Goal: Task Accomplishment & Management: Use online tool/utility

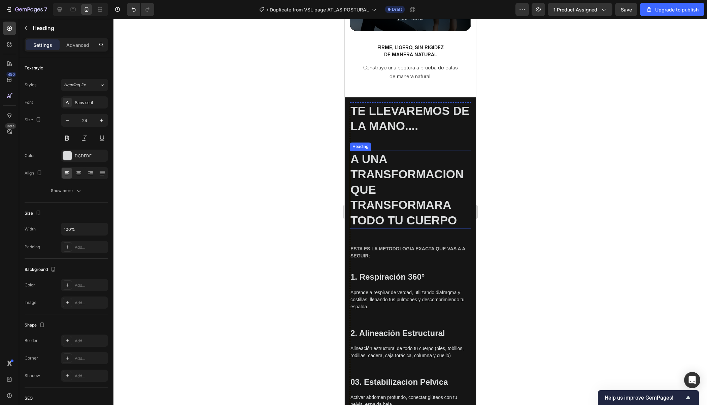
scroll to position [1012, 0]
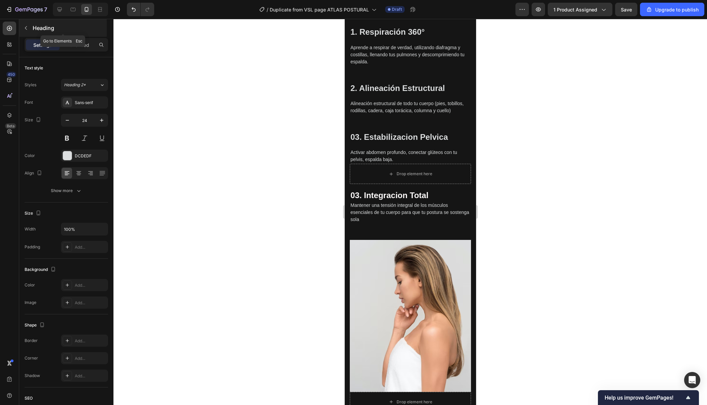
click at [21, 30] on button "button" at bounding box center [26, 28] width 11 height 11
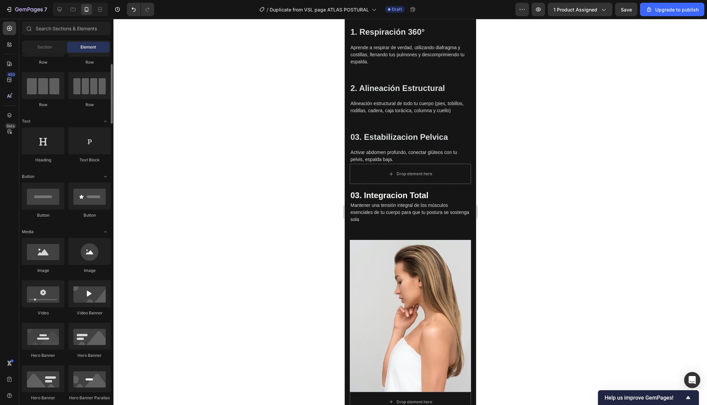
scroll to position [43, 0]
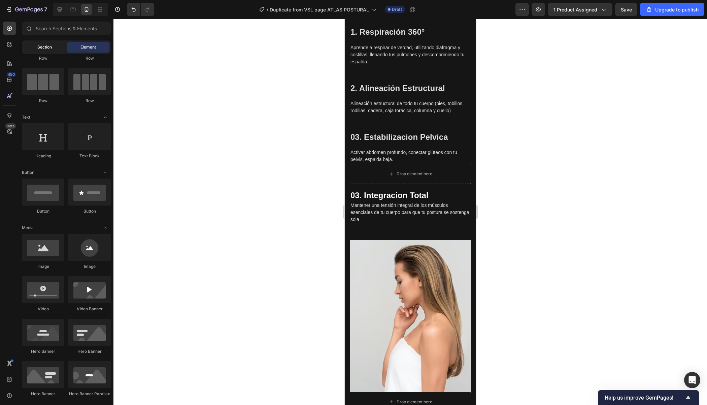
click at [47, 52] on div "Section" at bounding box center [44, 47] width 42 height 11
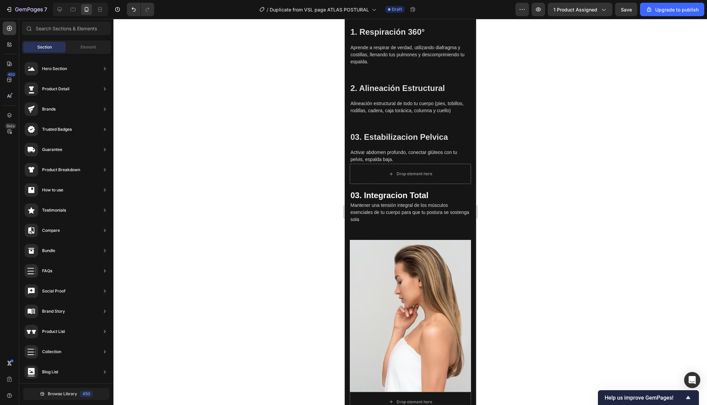
scroll to position [1054, 0]
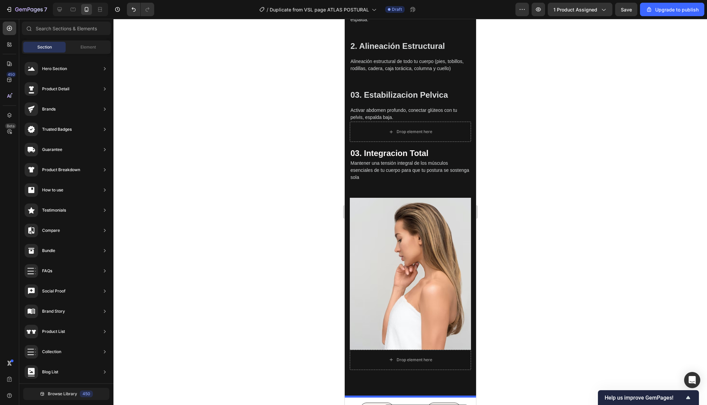
drag, startPoint x: 511, startPoint y: 136, endPoint x: 384, endPoint y: 404, distance: 297.0
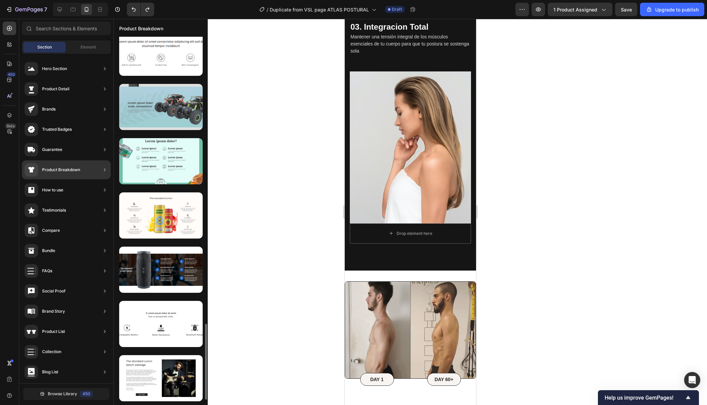
scroll to position [1373, 0]
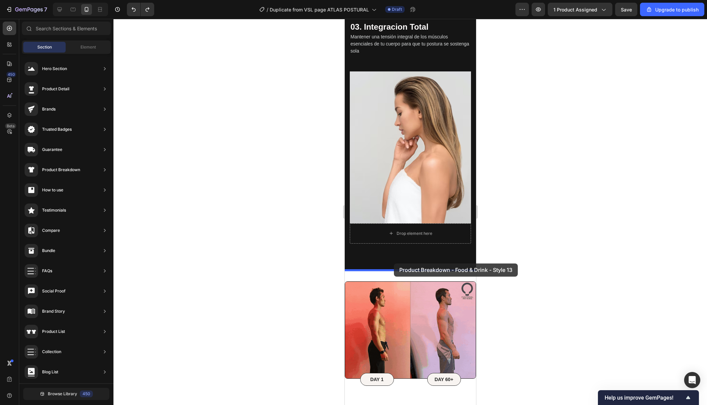
drag, startPoint x: 509, startPoint y: 235, endPoint x: 394, endPoint y: 263, distance: 118.8
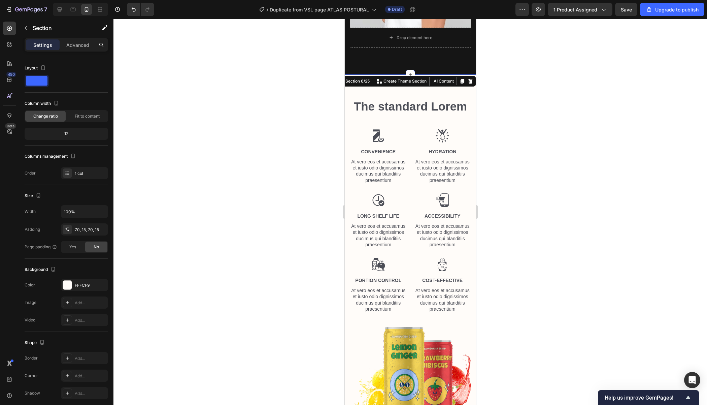
scroll to position [1374, 0]
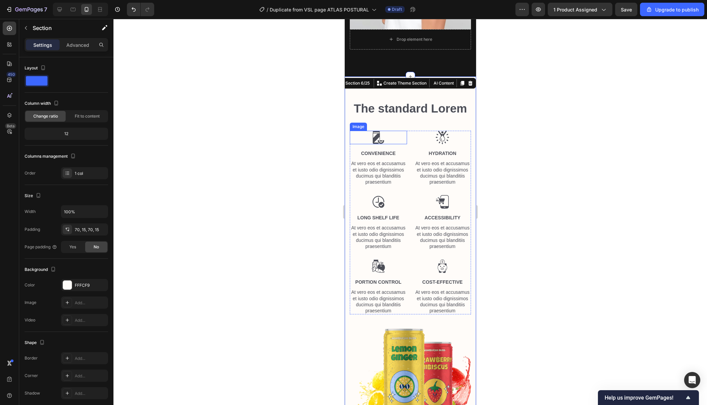
click at [381, 143] on img at bounding box center [377, 137] width 13 height 13
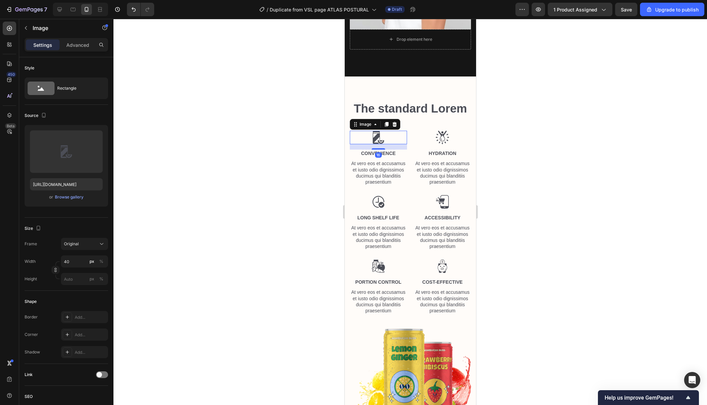
click at [548, 166] on div at bounding box center [410, 212] width 594 height 386
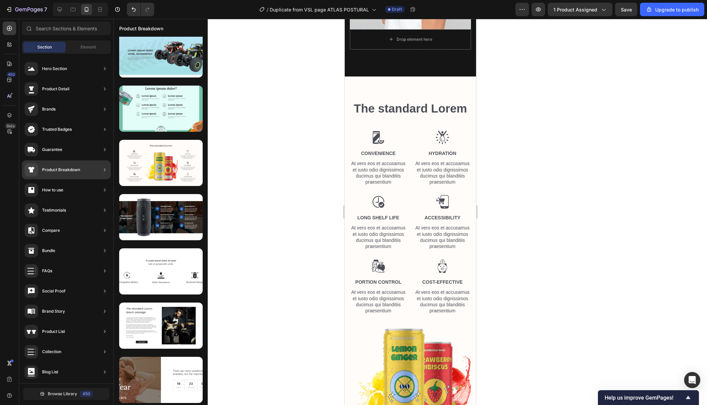
scroll to position [0, 0]
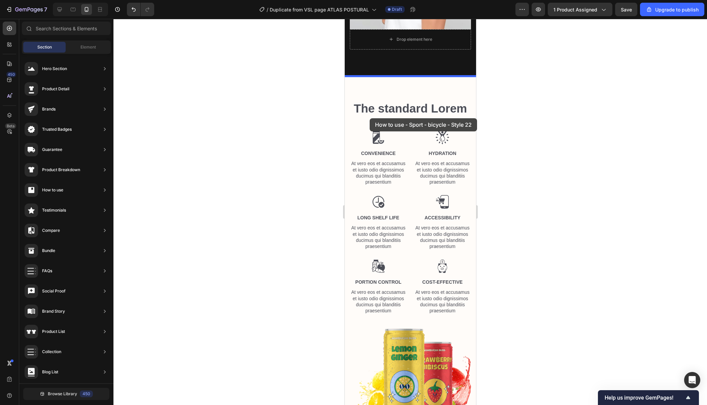
drag, startPoint x: 485, startPoint y: 235, endPoint x: 370, endPoint y: 118, distance: 163.8
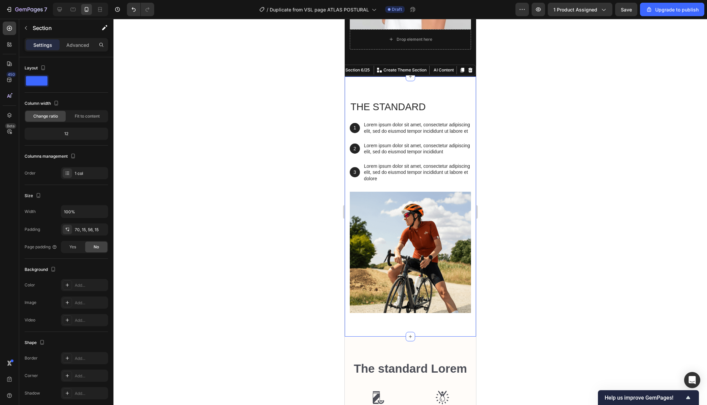
click at [558, 141] on div at bounding box center [410, 212] width 594 height 386
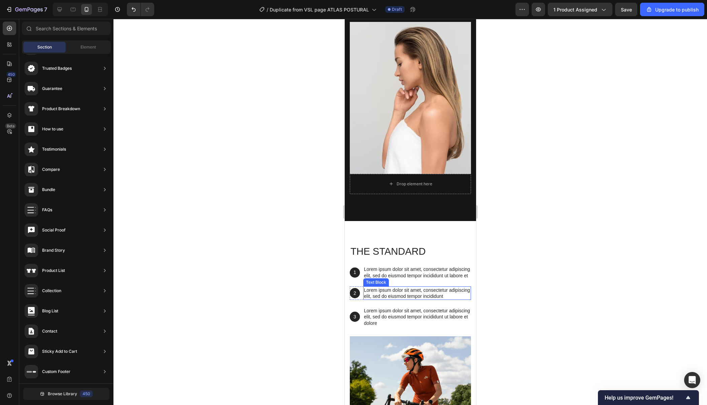
scroll to position [1338, 0]
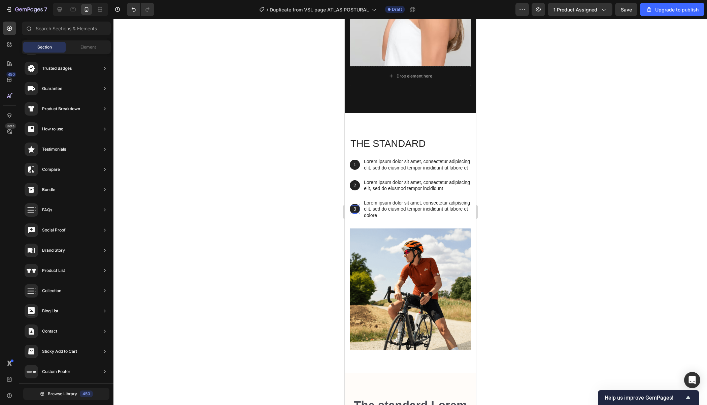
click at [357, 210] on p "3" at bounding box center [354, 209] width 9 height 6
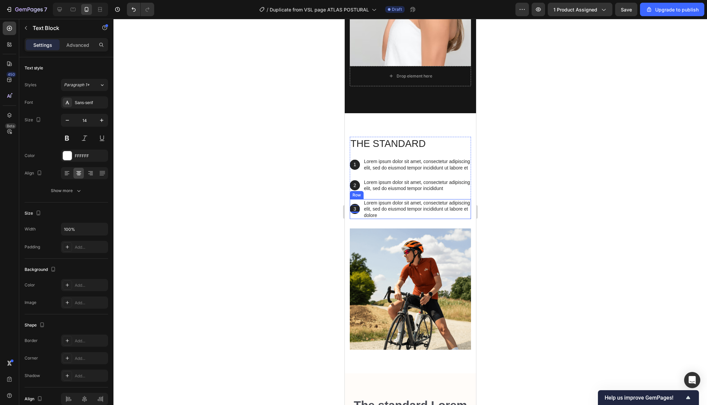
click at [361, 212] on div "3 Text Block 0 Hero Banner Lorem ipsum dolor sit amet, consectetur adipiscing e…" at bounding box center [409, 209] width 121 height 20
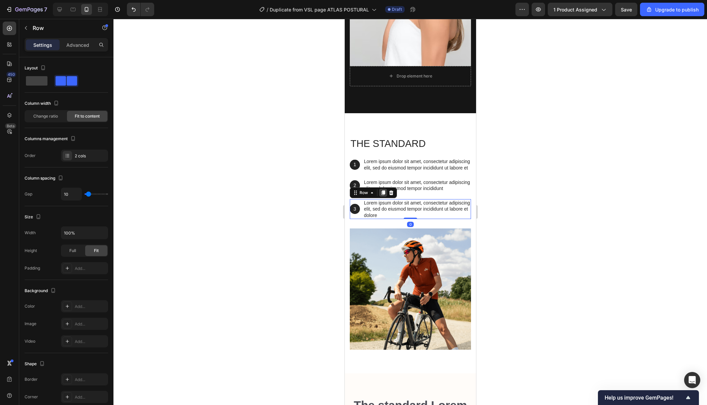
click at [384, 193] on icon at bounding box center [383, 192] width 4 height 5
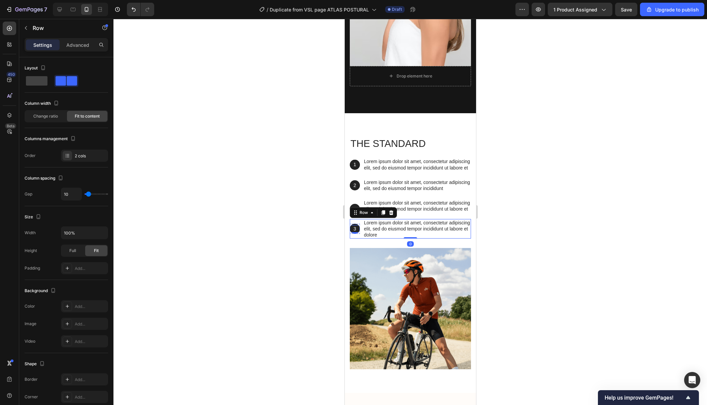
click at [356, 227] on p "3" at bounding box center [354, 229] width 9 height 6
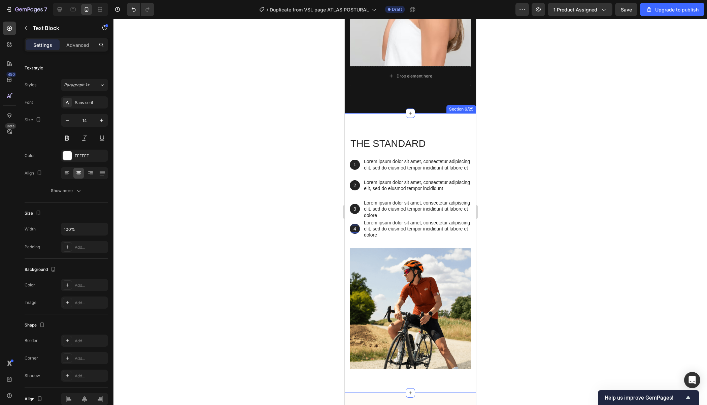
click at [481, 220] on div at bounding box center [410, 212] width 594 height 386
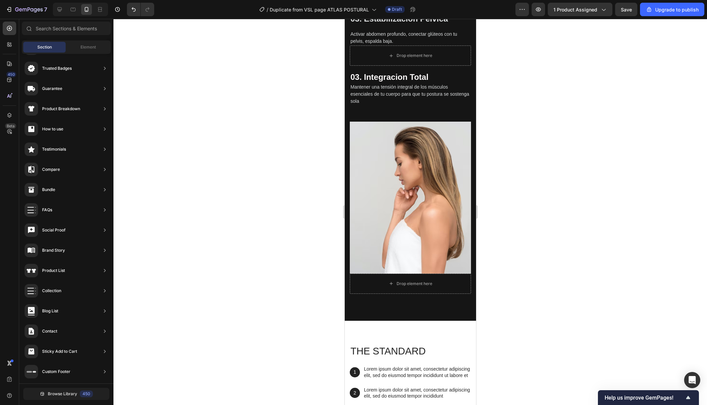
scroll to position [1378, 0]
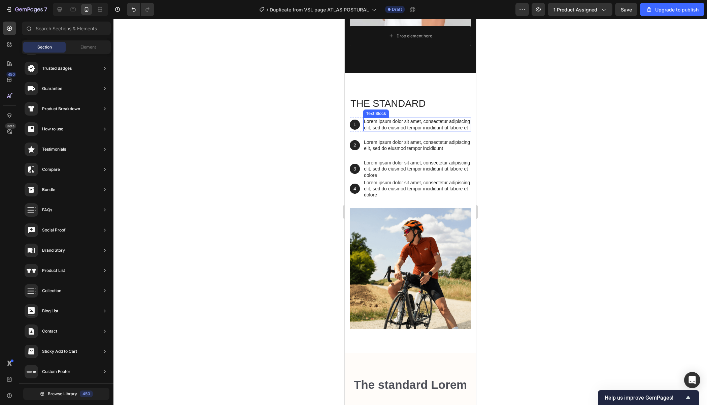
click at [394, 128] on p "Lorem ipsum dolor sit amet, consectetur adipiscing elit, sed do eiusmod tempor …" at bounding box center [417, 124] width 106 height 12
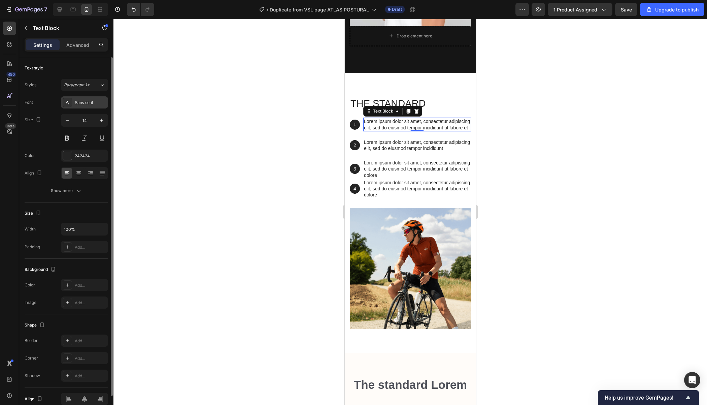
click at [94, 101] on div "Sans-serif" at bounding box center [91, 103] width 32 height 6
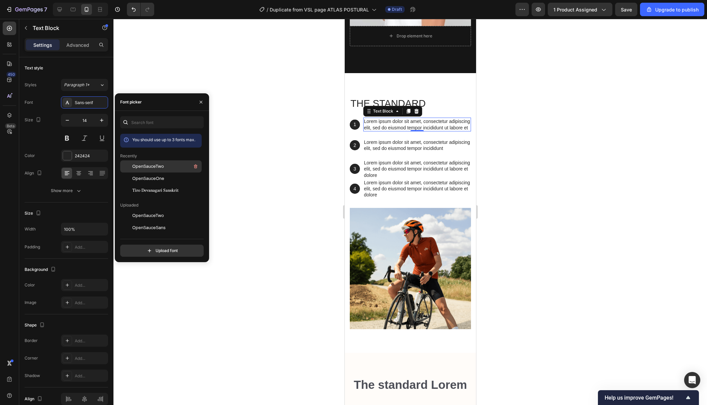
click at [163, 165] on div "OpenSauceTwo" at bounding box center [166, 166] width 68 height 8
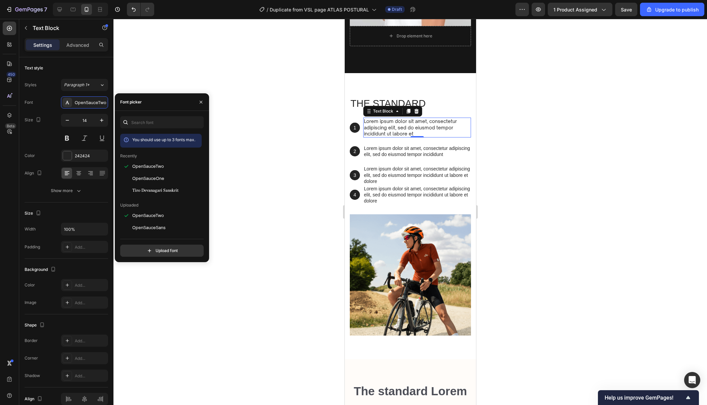
click at [411, 133] on p "Lorem ipsum dolor sit amet, consectetur adipiscing elit, sed do eiusmod tempor …" at bounding box center [417, 127] width 106 height 19
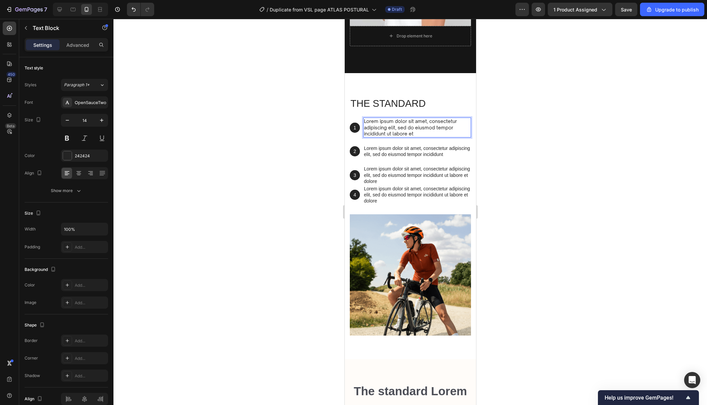
click at [440, 136] on p "Lorem ipsum dolor sit amet, consectetur adipiscing elit, sed do eiusmod tempor …" at bounding box center [417, 127] width 106 height 19
click at [512, 143] on div at bounding box center [410, 212] width 594 height 386
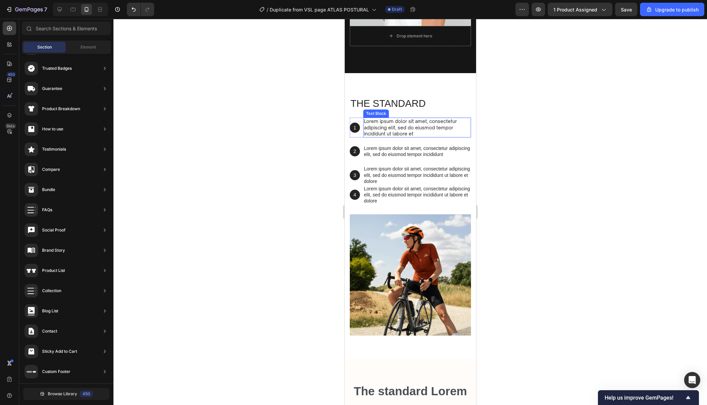
click at [427, 126] on p "Lorem ipsum dolor sit amet, consectetur adipiscing elit, sed do eiusmod tempor …" at bounding box center [417, 127] width 106 height 19
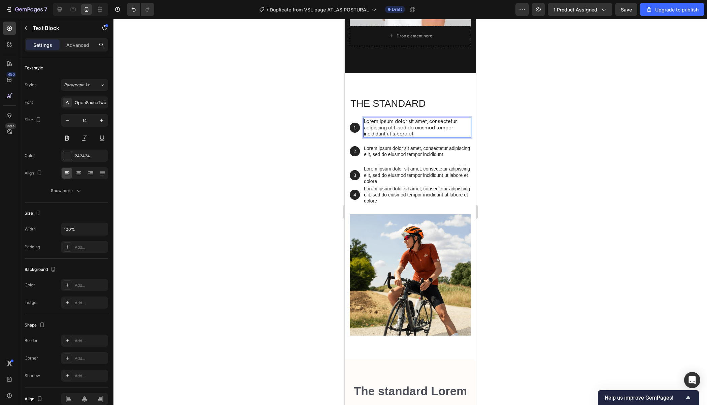
drag, startPoint x: 424, startPoint y: 131, endPoint x: 365, endPoint y: 119, distance: 60.6
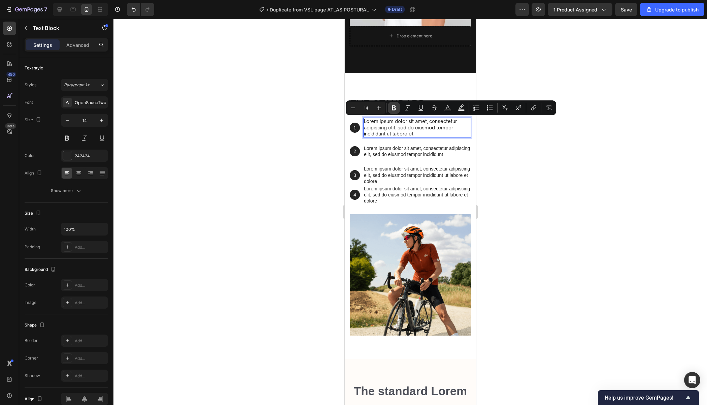
click at [392, 110] on icon "Editor contextual toolbar" at bounding box center [394, 107] width 7 height 7
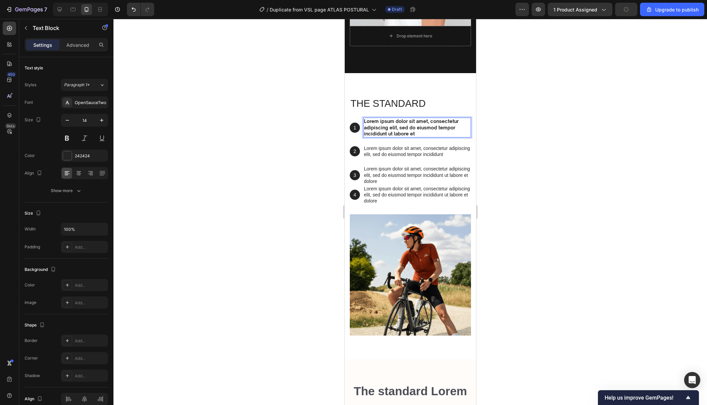
click at [417, 132] on p "Lorem ipsum dolor sit amet, consectetur adipiscing elit, sed do eiusmod tempor …" at bounding box center [417, 127] width 106 height 19
drag, startPoint x: 417, startPoint y: 132, endPoint x: 364, endPoint y: 123, distance: 54.1
click at [364, 123] on p "Lorem ipsum dolor sit amet, consectetur adipiscing elit, sed do eiusmod tempor …" at bounding box center [417, 127] width 106 height 19
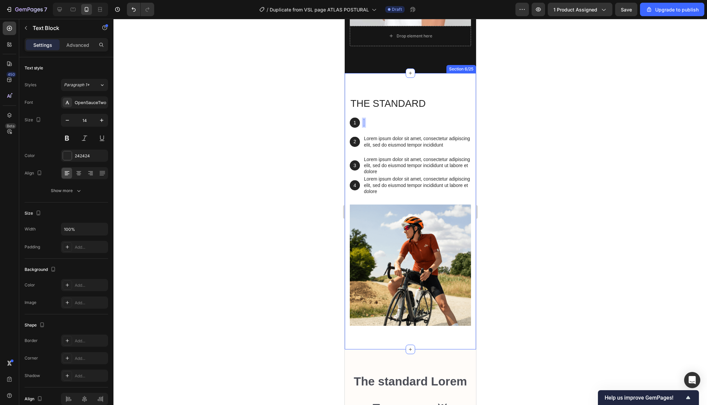
click at [484, 130] on div at bounding box center [410, 212] width 594 height 386
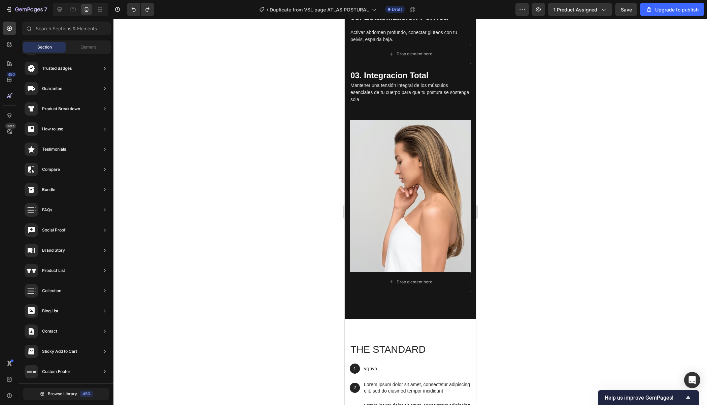
scroll to position [1285, 0]
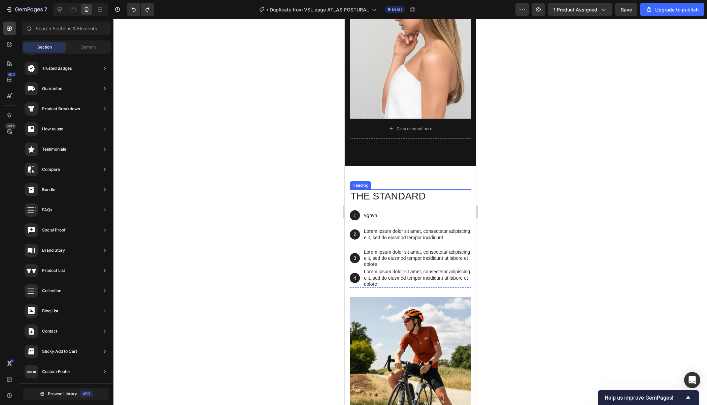
click at [397, 197] on h2 "The standard" at bounding box center [409, 196] width 121 height 14
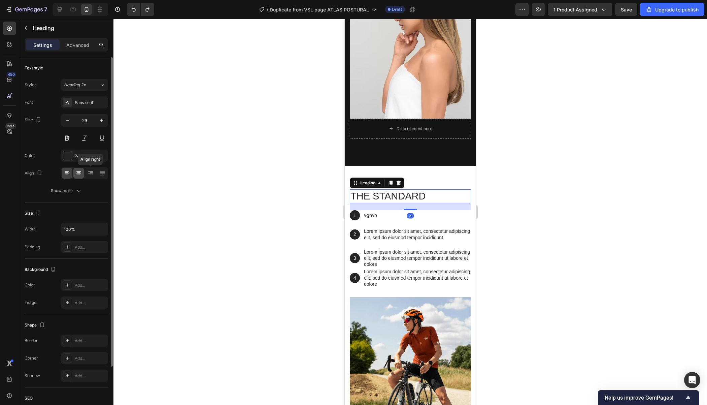
click at [83, 171] on div at bounding box center [78, 173] width 10 height 11
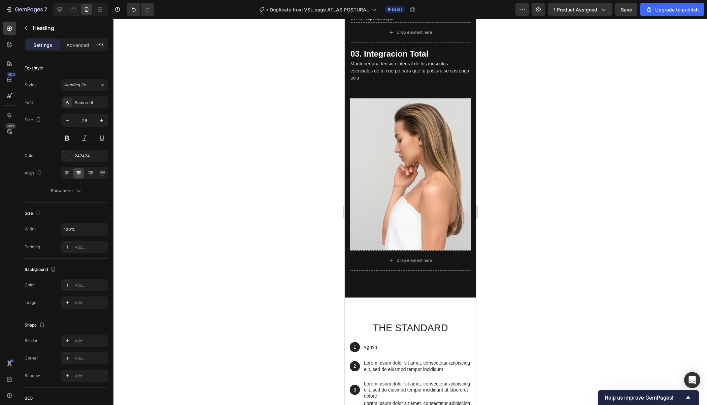
scroll to position [1195, 0]
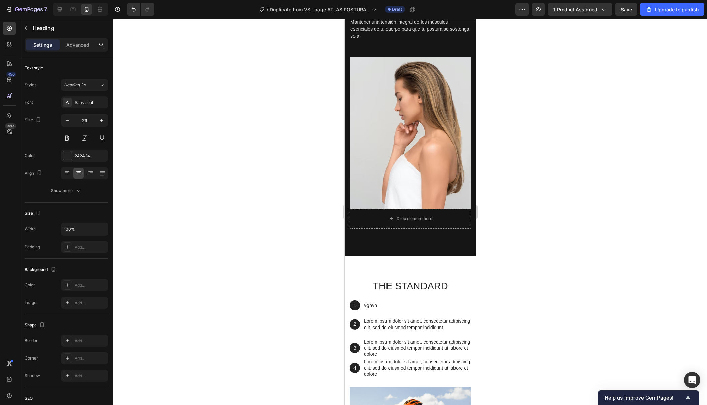
click at [426, 282] on h2 "The standard" at bounding box center [409, 286] width 121 height 14
click at [426, 282] on p "The standard" at bounding box center [410, 286] width 120 height 13
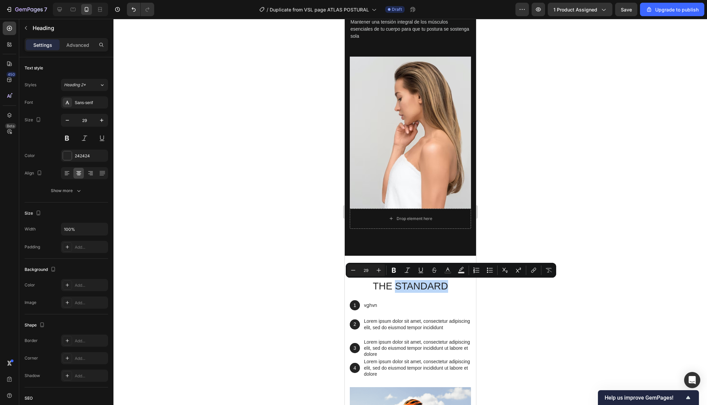
click at [426, 282] on p "The standard" at bounding box center [410, 286] width 120 height 13
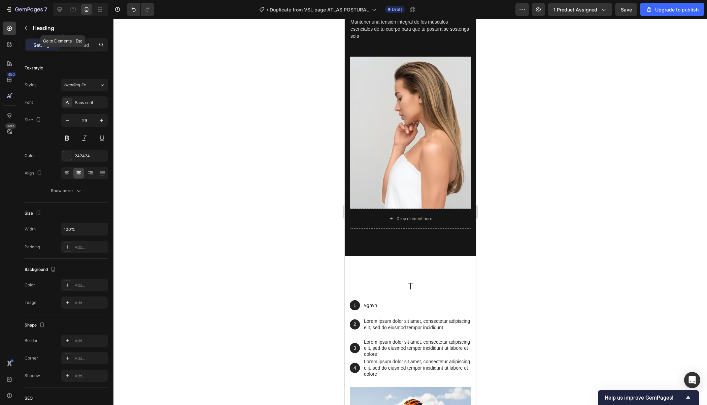
click at [28, 26] on icon "button" at bounding box center [25, 27] width 5 height 5
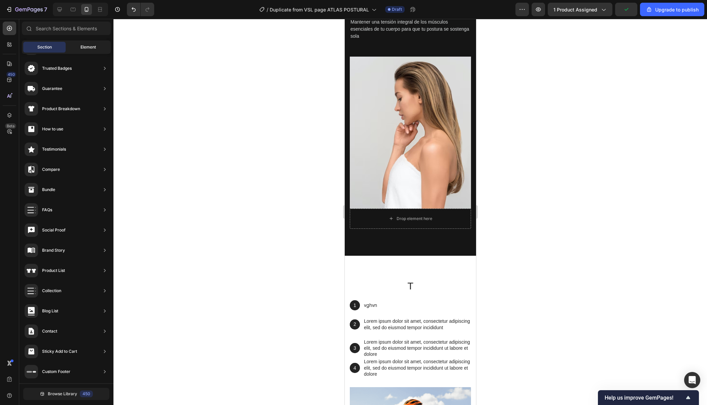
click at [89, 45] on span "Element" at bounding box center [87, 47] width 15 height 6
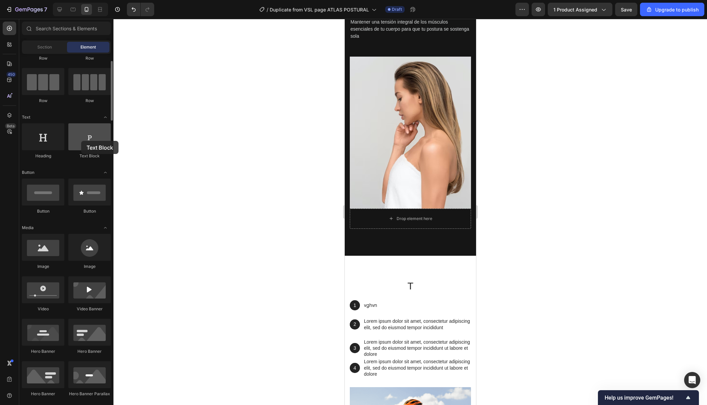
drag, startPoint x: 79, startPoint y: 135, endPoint x: 81, endPoint y: 140, distance: 5.6
click at [81, 140] on div at bounding box center [89, 136] width 42 height 27
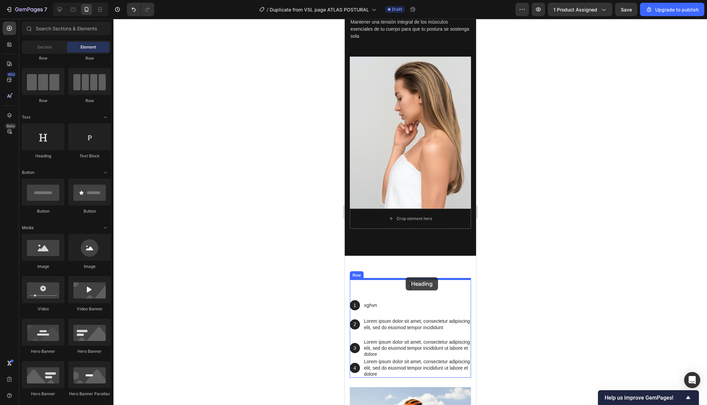
drag, startPoint x: 395, startPoint y: 157, endPoint x: 406, endPoint y: 277, distance: 121.0
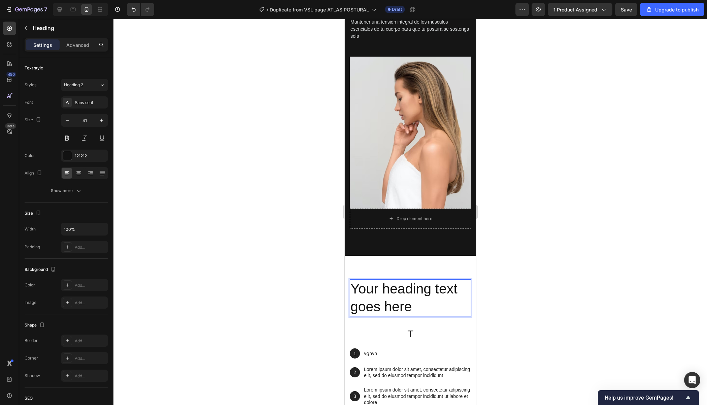
click at [417, 294] on h2 "Your heading text goes here" at bounding box center [409, 297] width 121 height 37
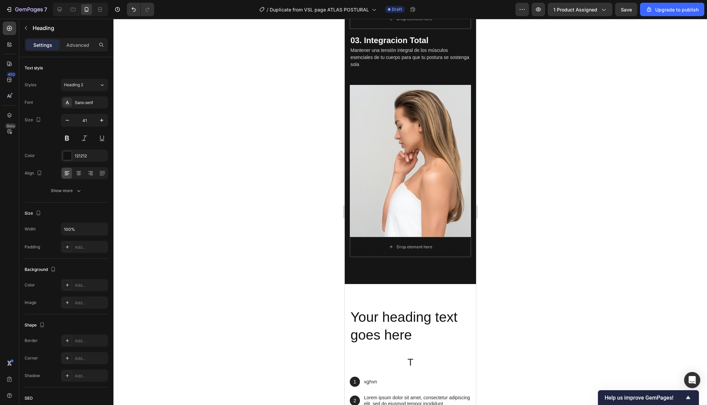
scroll to position [1167, 0]
click at [414, 338] on h2 "Your heading text goes here" at bounding box center [409, 325] width 121 height 37
click at [414, 338] on p "Your heading text goes here" at bounding box center [410, 326] width 120 height 36
click at [423, 345] on div "Te llevaremos de la mano../ Heading T Heading 1 Text Block Hero Banner vghvn Te…" at bounding box center [409, 380] width 121 height 146
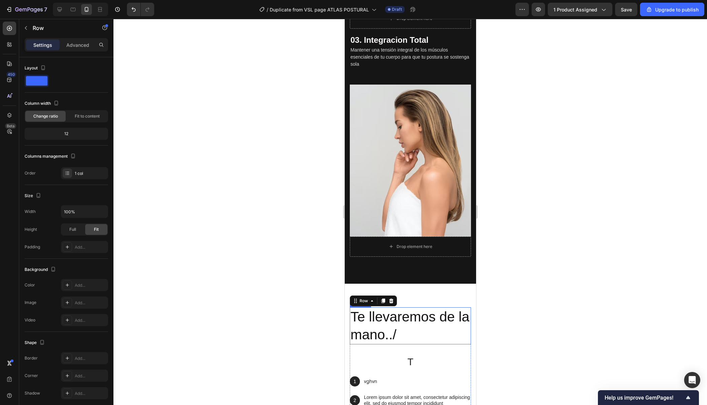
click at [405, 331] on p "Te llevaremos de la mano../" at bounding box center [410, 326] width 120 height 36
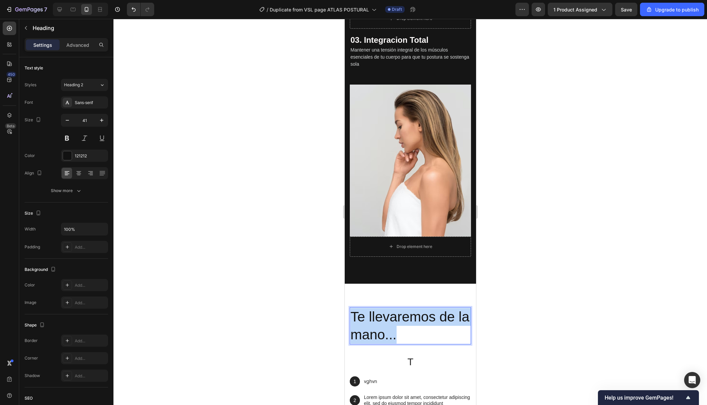
drag, startPoint x: 417, startPoint y: 335, endPoint x: 340, endPoint y: 309, distance: 81.3
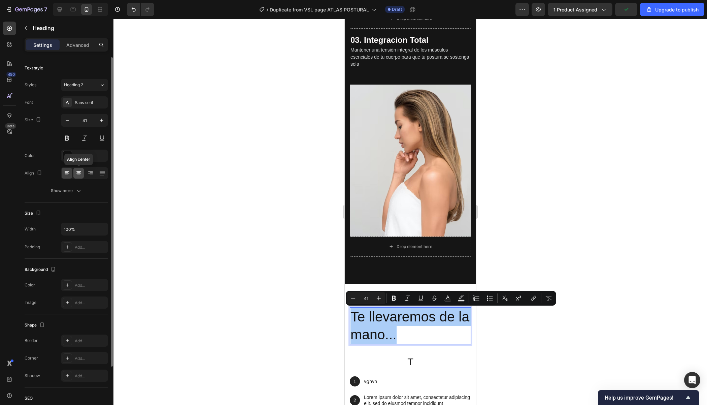
click at [78, 176] on icon at bounding box center [78, 173] width 7 height 7
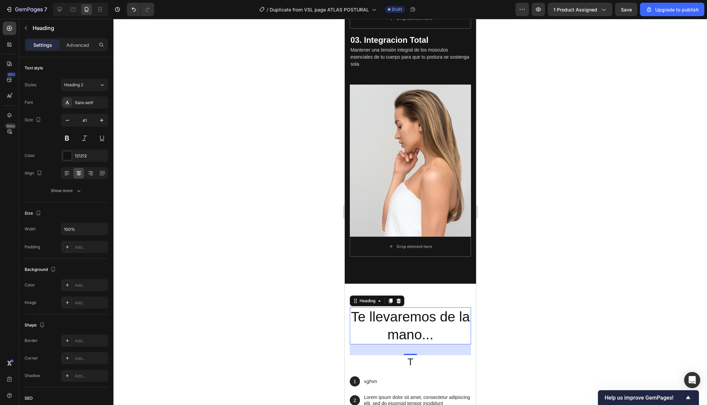
click at [432, 332] on p "Te llevaremos de la mano..." at bounding box center [410, 326] width 120 height 36
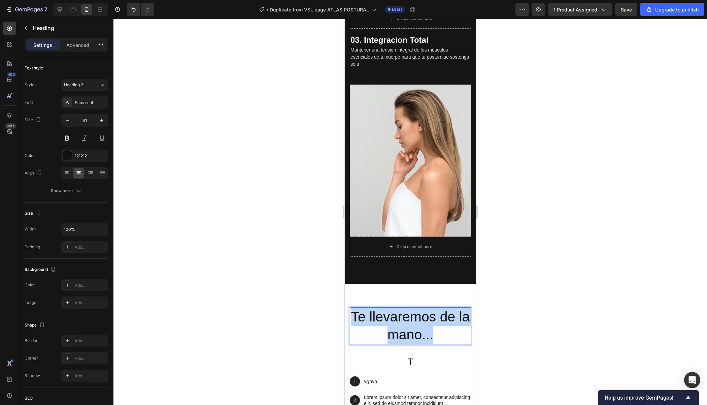
drag, startPoint x: 441, startPoint y: 337, endPoint x: 352, endPoint y: 314, distance: 92.4
click at [352, 314] on p "Te llevaremos de la mano..." at bounding box center [410, 326] width 120 height 36
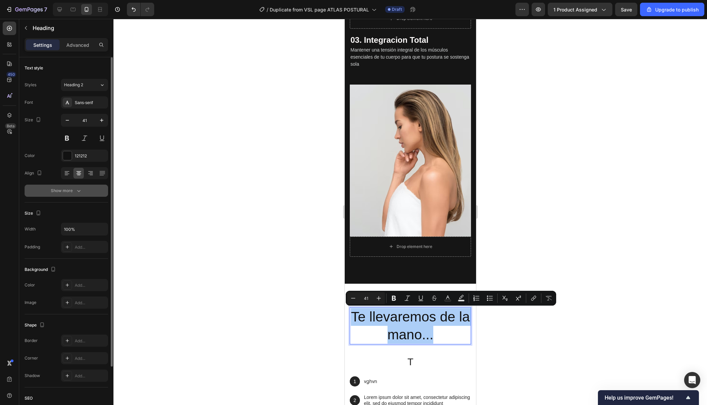
click at [76, 187] on icon "button" at bounding box center [78, 190] width 7 height 7
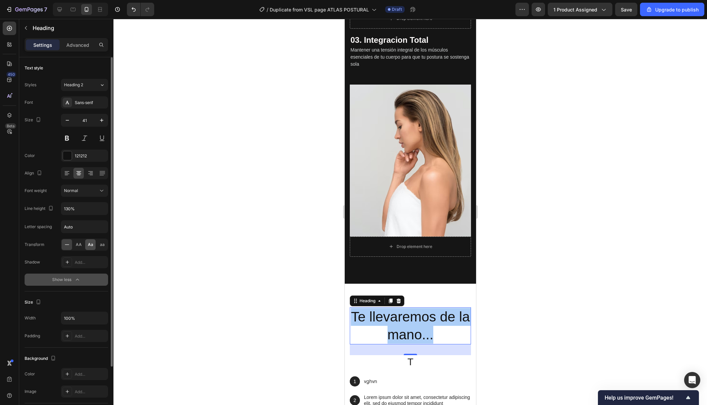
click at [88, 244] on div "Aa" at bounding box center [90, 244] width 10 height 11
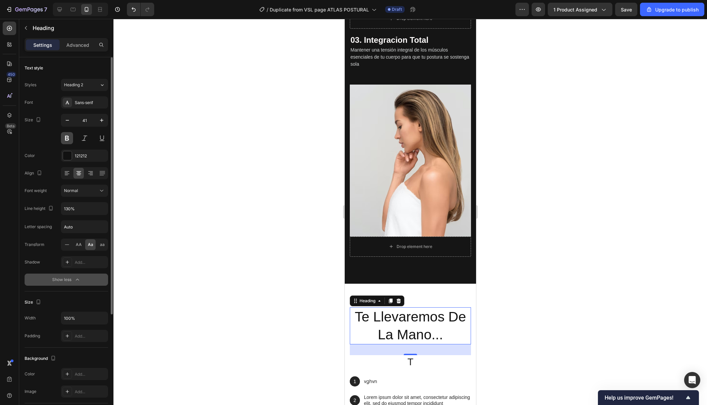
click at [68, 139] on button at bounding box center [67, 138] width 12 height 12
click at [89, 103] on div "Sans-serif" at bounding box center [91, 103] width 32 height 6
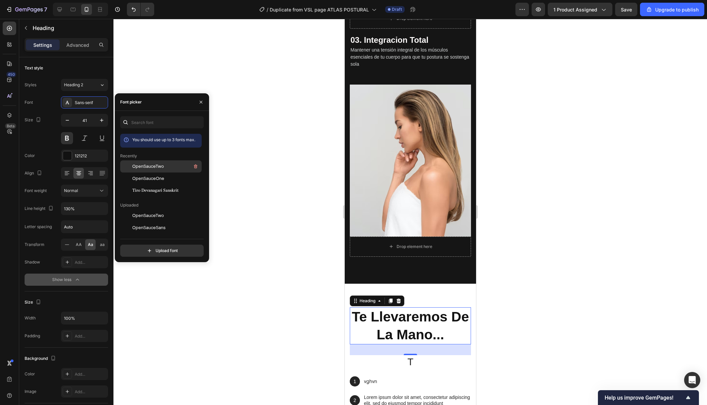
click at [143, 161] on div "OpenSauceTwo" at bounding box center [160, 166] width 81 height 12
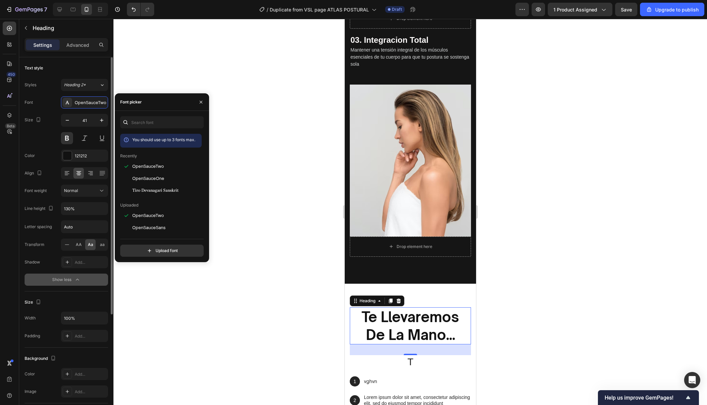
click at [86, 69] on div "Text style" at bounding box center [66, 68] width 83 height 11
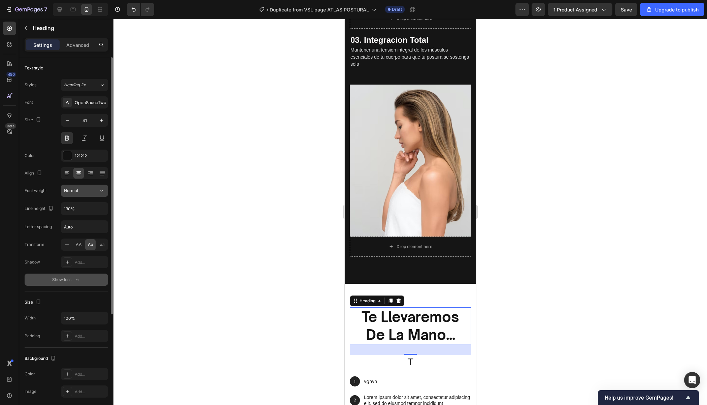
click at [93, 193] on div "Normal" at bounding box center [81, 191] width 34 height 6
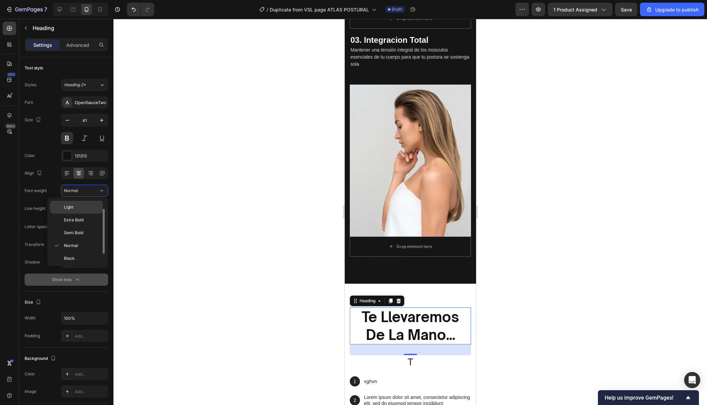
click at [82, 203] on div "Light" at bounding box center [76, 207] width 53 height 13
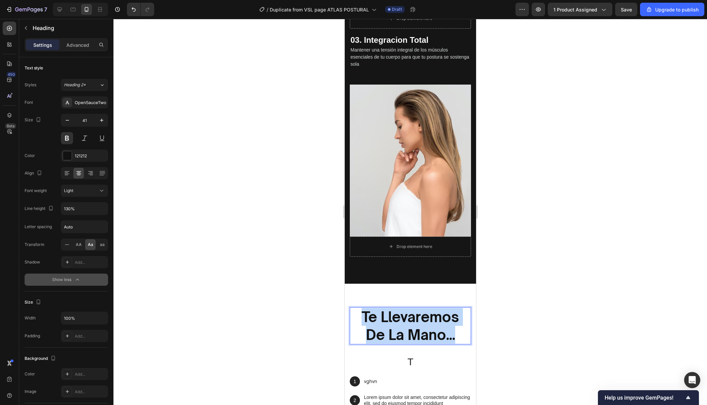
drag, startPoint x: 458, startPoint y: 335, endPoint x: 359, endPoint y: 311, distance: 102.5
click at [359, 311] on p "Te llevaremos de la mano..." at bounding box center [410, 326] width 120 height 36
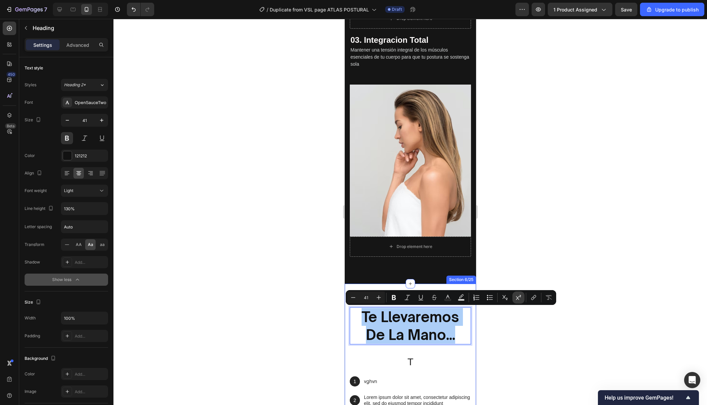
click at [512, 296] on button "Superscript" at bounding box center [518, 297] width 12 height 12
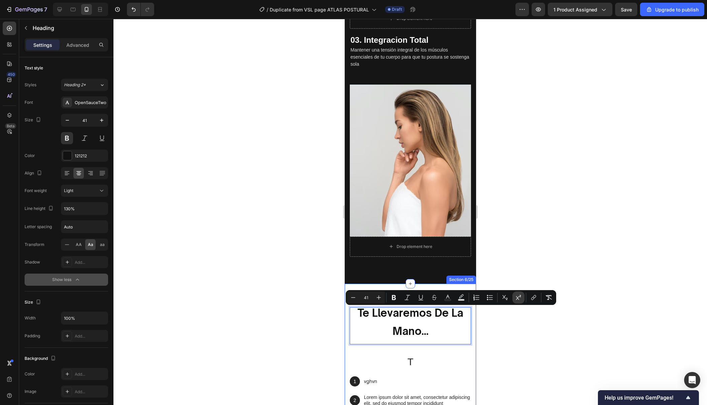
click at [513, 299] on button "Superscript" at bounding box center [518, 297] width 12 height 12
click at [356, 297] on icon "Editor contextual toolbar" at bounding box center [353, 297] width 7 height 7
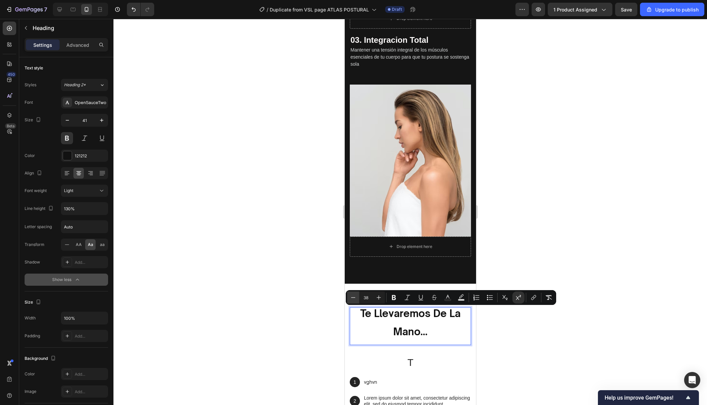
click at [356, 297] on icon "Editor contextual toolbar" at bounding box center [353, 297] width 7 height 7
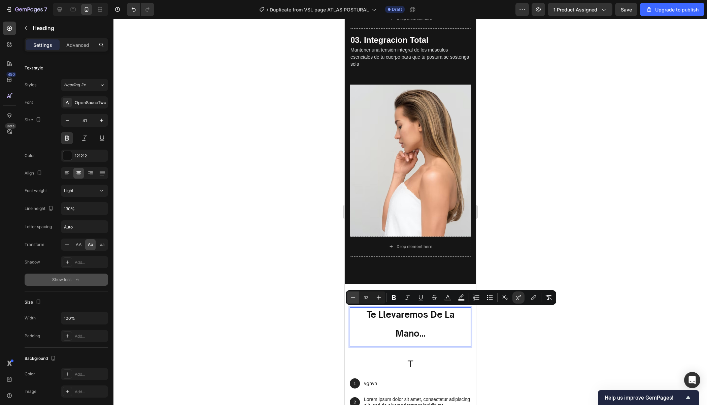
click at [356, 297] on icon "Editor contextual toolbar" at bounding box center [353, 297] width 7 height 7
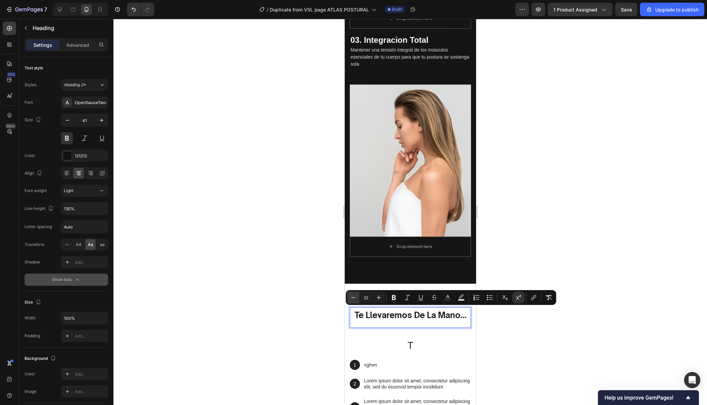
click at [355, 297] on icon "Editor contextual toolbar" at bounding box center [353, 297] width 7 height 7
type input "30"
click at [520, 252] on div at bounding box center [410, 212] width 594 height 386
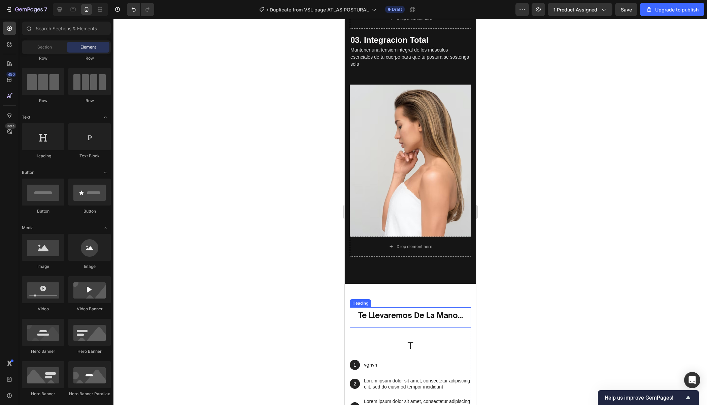
click at [437, 316] on sup "Te llevaremos de la mano..." at bounding box center [410, 314] width 105 height 9
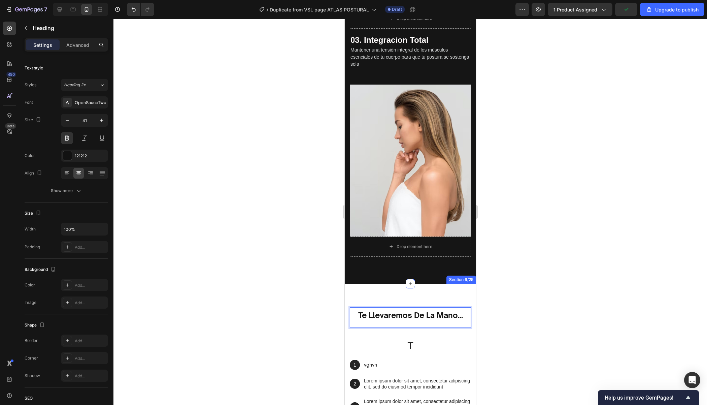
click at [496, 284] on div at bounding box center [410, 212] width 594 height 386
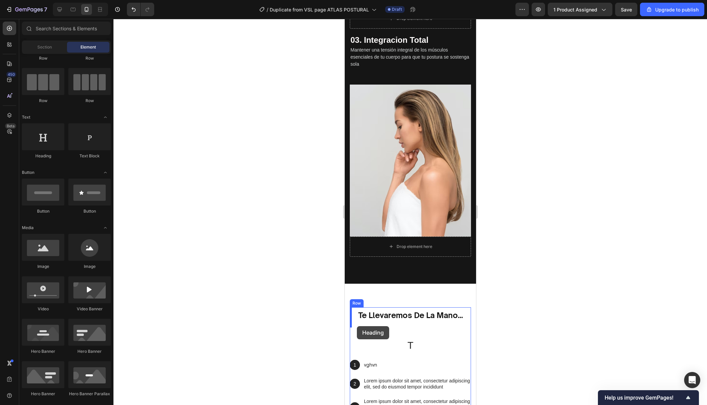
drag, startPoint x: 398, startPoint y: 152, endPoint x: 357, endPoint y: 326, distance: 179.3
click at [433, 317] on sup "te llevaremos de la mano..." at bounding box center [410, 314] width 105 height 9
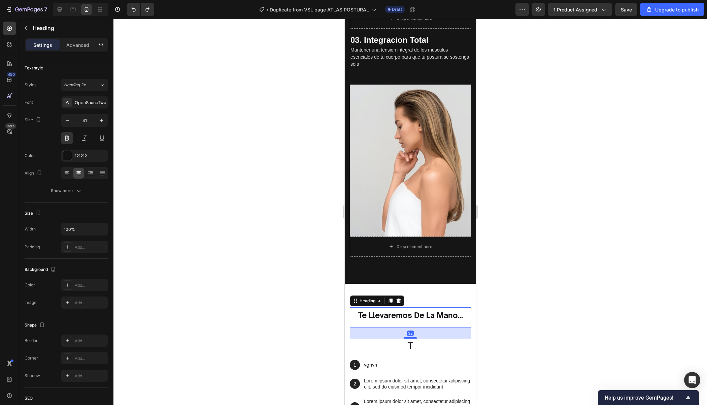
click at [426, 331] on div "32" at bounding box center [409, 333] width 121 height 11
click at [81, 45] on p "Advanced" at bounding box center [77, 44] width 23 height 7
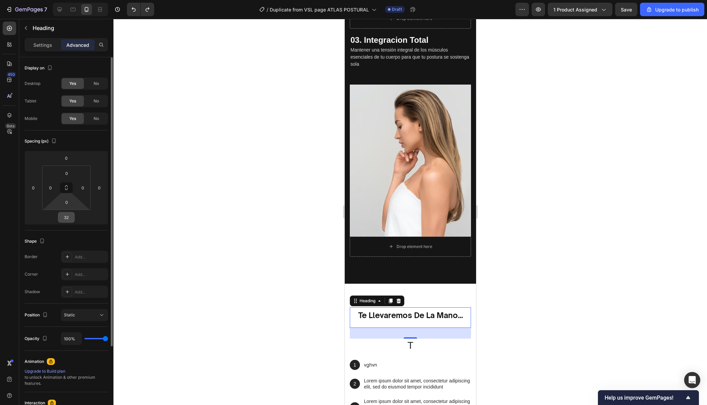
click at [69, 217] on input "32" at bounding box center [66, 217] width 13 height 10
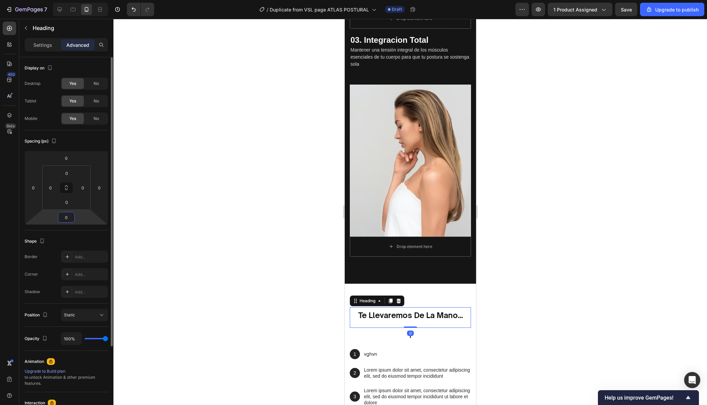
type input "0"
click at [571, 241] on div at bounding box center [410, 212] width 594 height 386
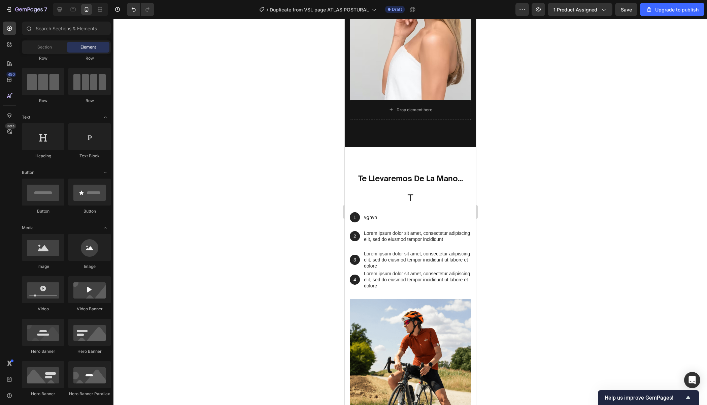
scroll to position [1315, 0]
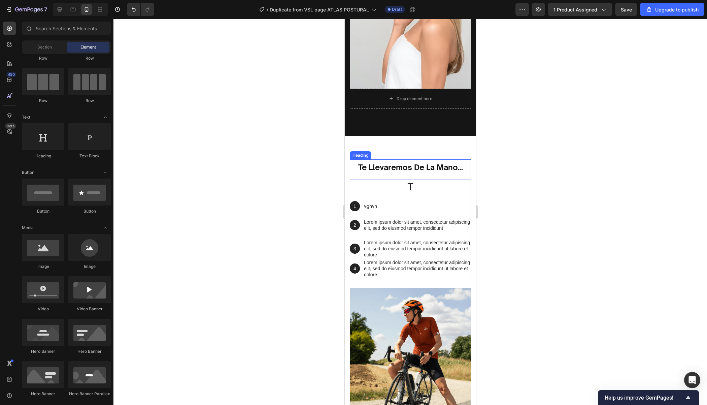
click at [423, 171] on sup "te llevaremos de la mano..." at bounding box center [410, 166] width 105 height 9
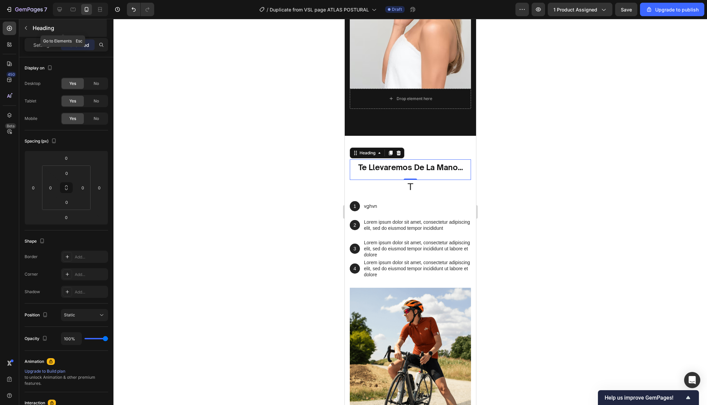
click at [26, 25] on icon "button" at bounding box center [25, 27] width 5 height 5
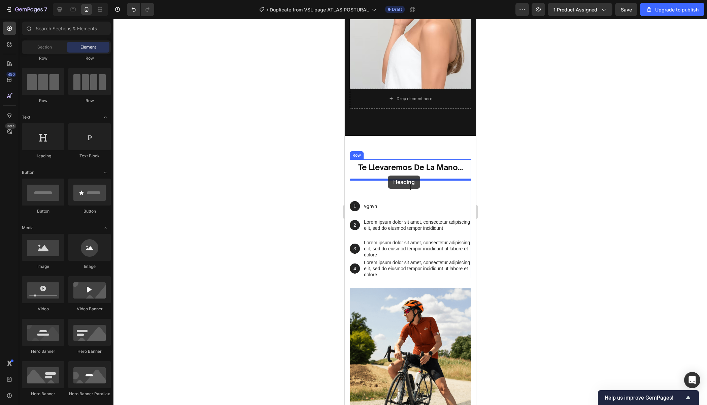
drag, startPoint x: 389, startPoint y: 162, endPoint x: 388, endPoint y: 175, distance: 13.2
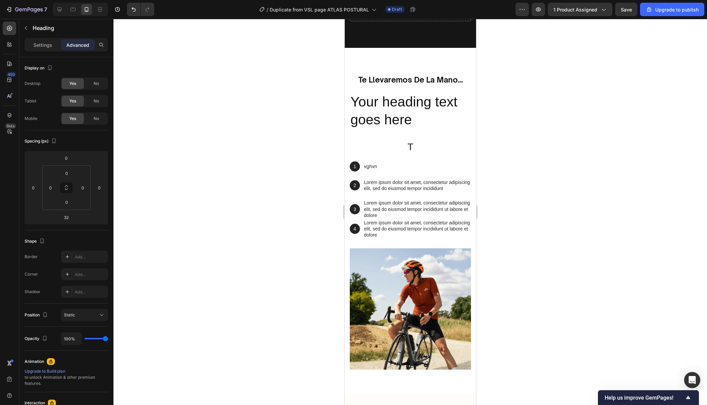
scroll to position [1245, 0]
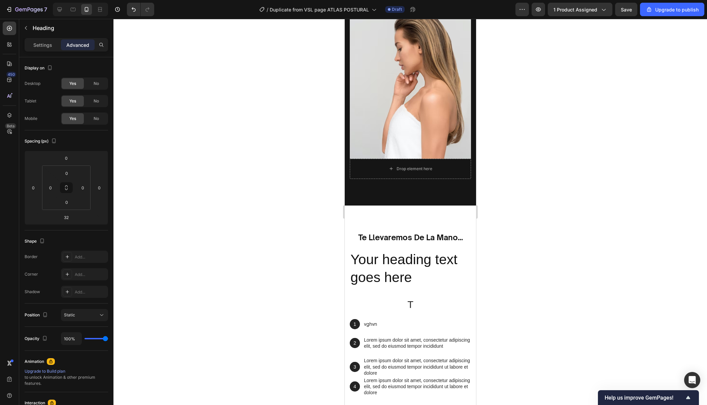
click at [403, 267] on h2 "Your heading text goes here" at bounding box center [409, 268] width 121 height 37
click at [403, 267] on p "Your heading text goes here" at bounding box center [410, 268] width 120 height 36
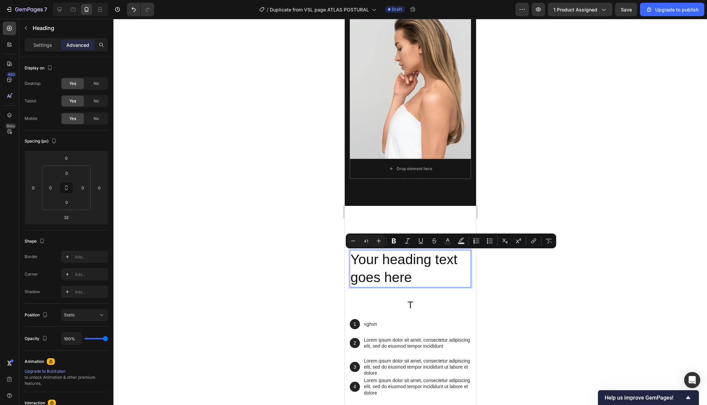
click at [412, 273] on p "Your heading text goes here" at bounding box center [410, 268] width 120 height 36
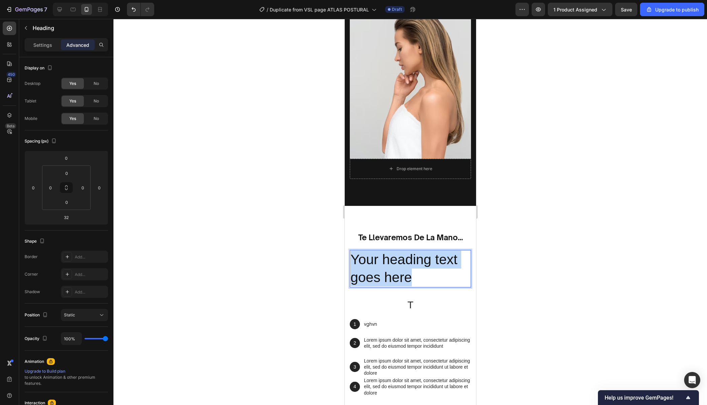
drag, startPoint x: 413, startPoint y: 274, endPoint x: 352, endPoint y: 261, distance: 62.6
click at [352, 261] on p "Your heading text goes here" at bounding box center [410, 268] width 120 height 36
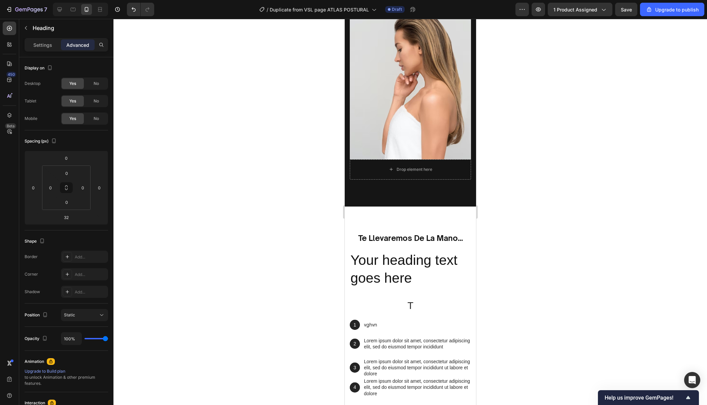
scroll to position [1248, 0]
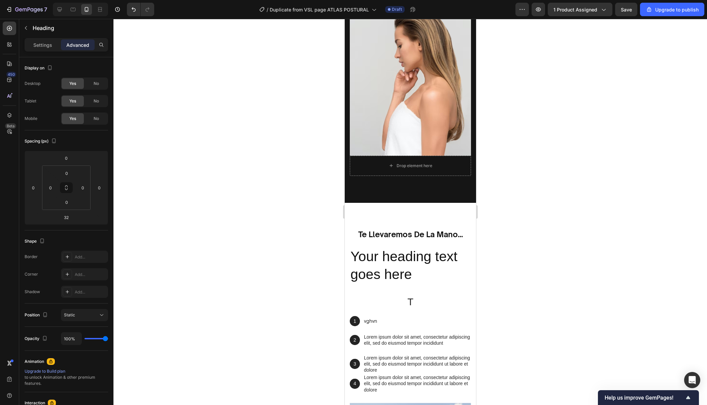
click at [407, 259] on h2 "Your heading text goes here" at bounding box center [409, 265] width 121 height 37
click at [419, 278] on p "Your heading text goes here" at bounding box center [410, 265] width 120 height 36
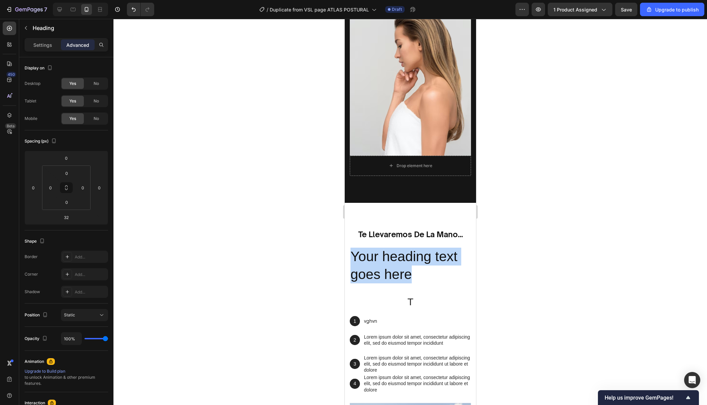
drag, startPoint x: 419, startPoint y: 279, endPoint x: 351, endPoint y: 256, distance: 72.0
click at [351, 256] on p "Your heading text goes here" at bounding box center [410, 265] width 120 height 36
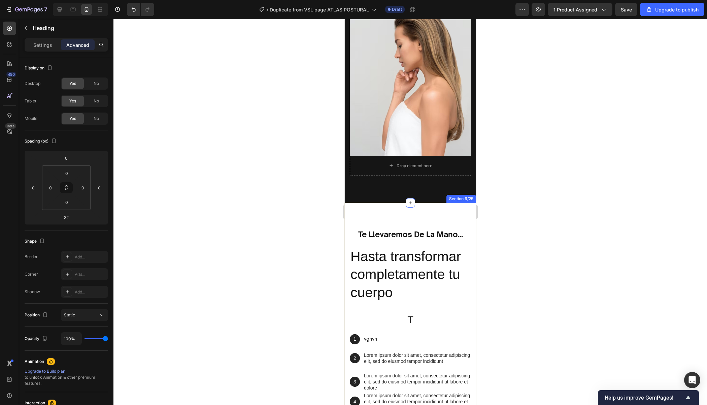
click at [468, 224] on div "te llevaremos de la mano... Heading Hasta transformar completamente tu cuerpo H…" at bounding box center [409, 384] width 131 height 363
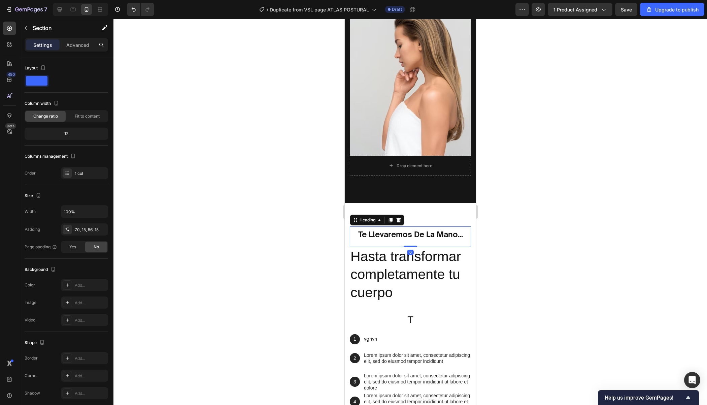
click at [457, 229] on h2 "te llevaremos de la mano..." at bounding box center [409, 236] width 121 height 21
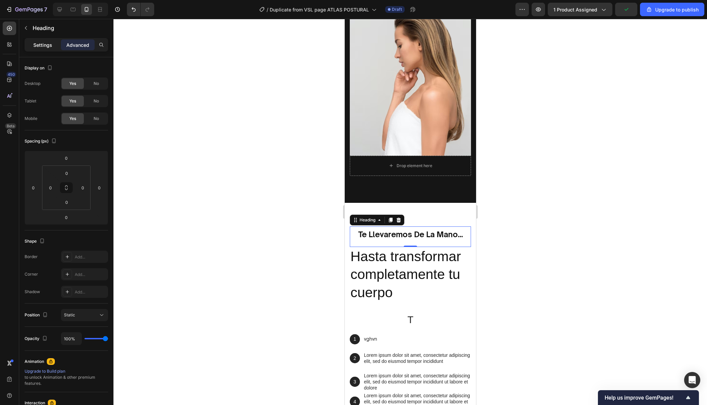
click at [55, 47] on div "Settings" at bounding box center [43, 44] width 34 height 11
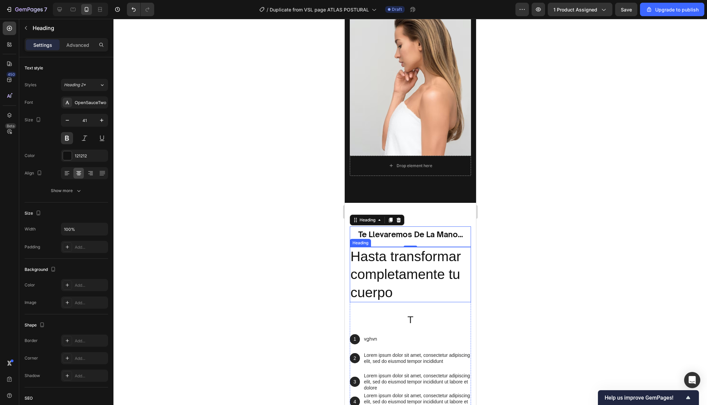
click at [455, 244] on h2 "te llevaremos de la mano..." at bounding box center [409, 236] width 121 height 21
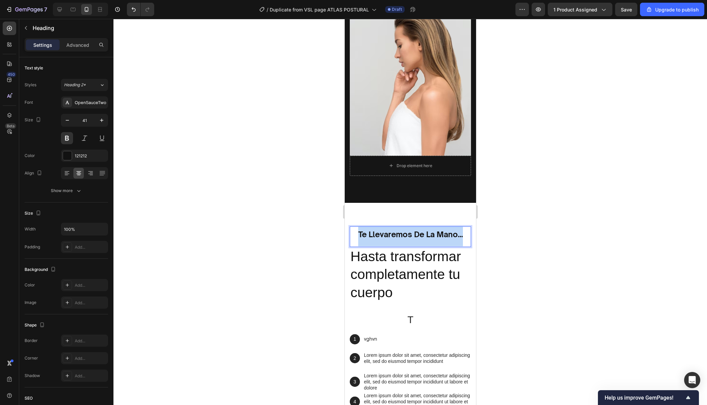
drag, startPoint x: 467, startPoint y: 236, endPoint x: 356, endPoint y: 232, distance: 110.8
click at [356, 232] on p "te llevaremos de la mano..." at bounding box center [410, 236] width 120 height 19
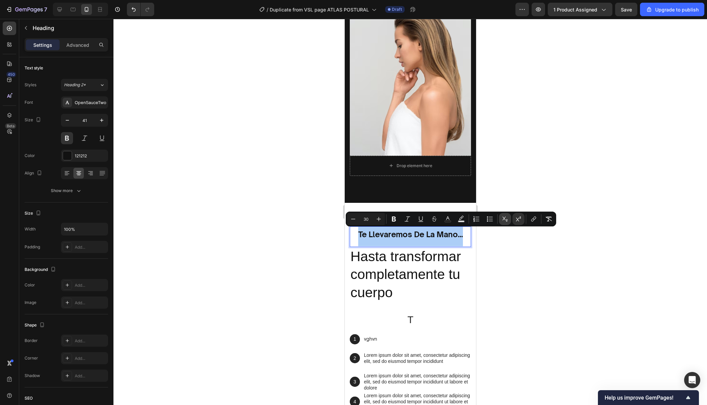
click at [508, 219] on button "Subscript" at bounding box center [505, 219] width 12 height 12
click at [519, 273] on div at bounding box center [410, 212] width 594 height 386
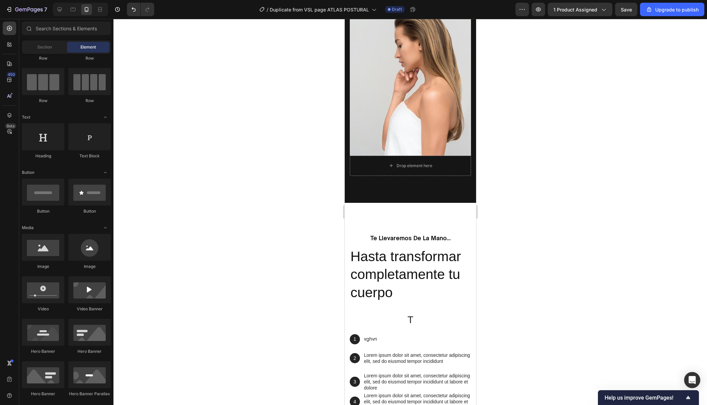
click at [519, 273] on div at bounding box center [410, 212] width 594 height 386
click at [416, 263] on p "Hasta transformar completamente tu cuerpo" at bounding box center [410, 274] width 120 height 54
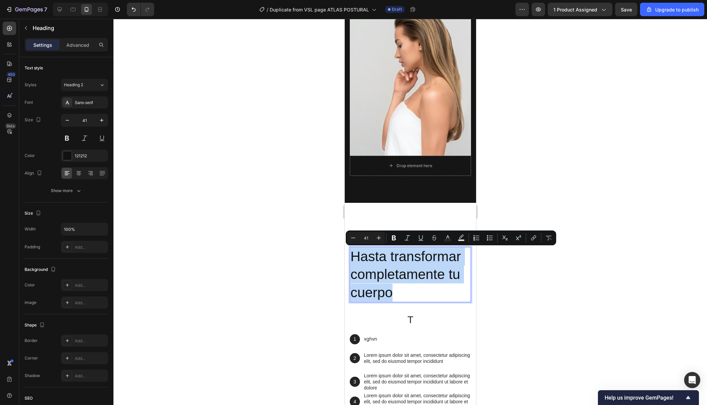
drag, startPoint x: 403, startPoint y: 295, endPoint x: 345, endPoint y: 245, distance: 76.4
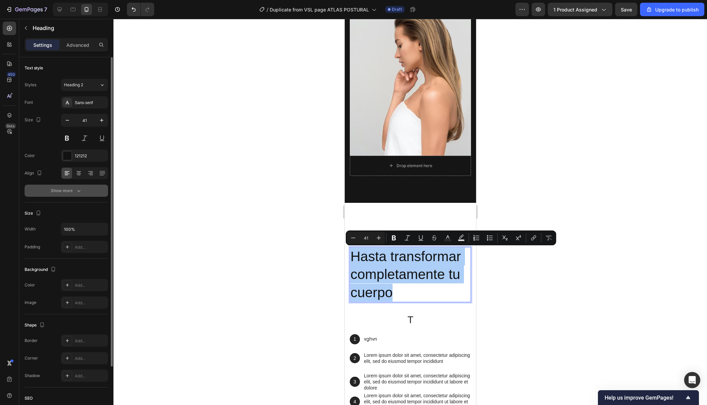
click at [69, 189] on div "Show more" at bounding box center [66, 190] width 31 height 7
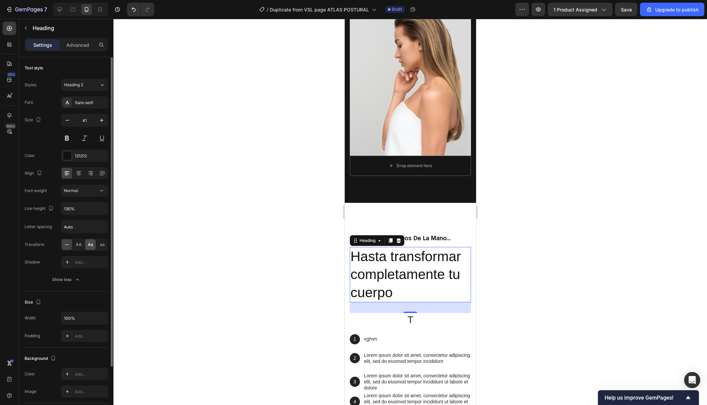
click at [91, 241] on span "Aa" at bounding box center [90, 244] width 5 height 6
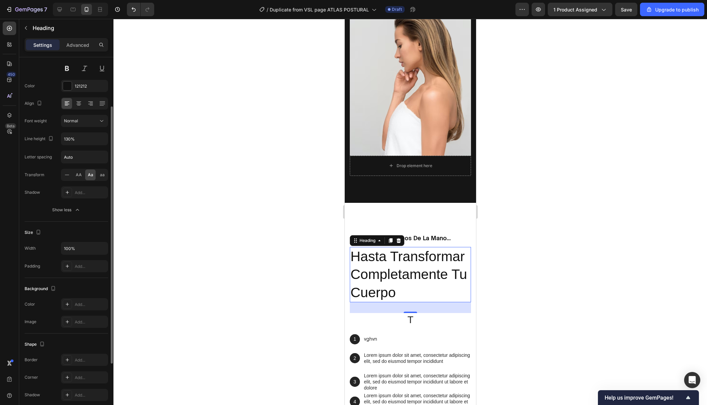
scroll to position [70, 0]
click at [81, 105] on icon at bounding box center [78, 103] width 7 height 7
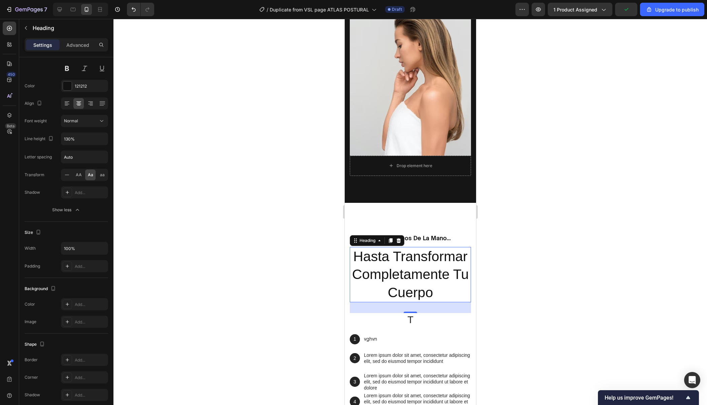
click at [433, 302] on div "32" at bounding box center [409, 307] width 121 height 11
click at [437, 296] on h2 "hasta transformar completamente tu cuerpo" at bounding box center [409, 274] width 121 height 55
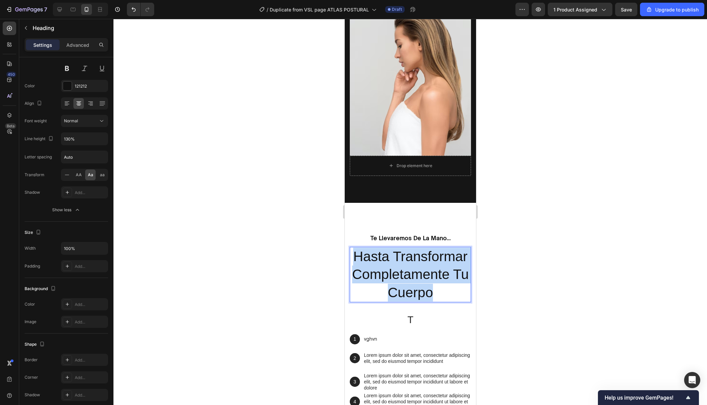
drag, startPoint x: 437, startPoint y: 296, endPoint x: 349, endPoint y: 252, distance: 98.0
click at [349, 252] on div "⁠⁠⁠⁠⁠⁠⁠ te llevaremos de la mano... Heading hasta transformar completamente tu …" at bounding box center [409, 384] width 131 height 363
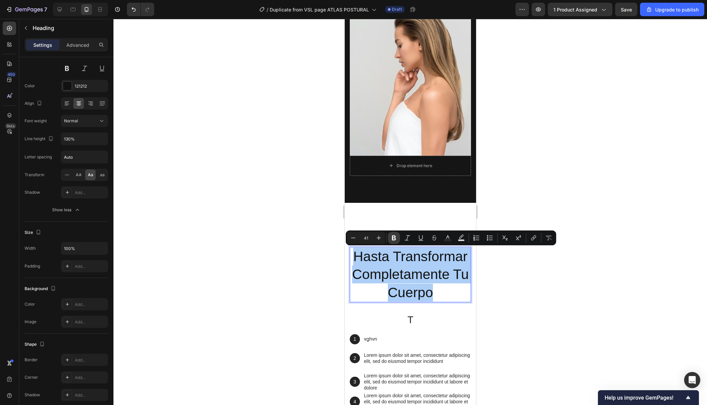
click at [392, 238] on icon "Editor contextual toolbar" at bounding box center [394, 237] width 7 height 7
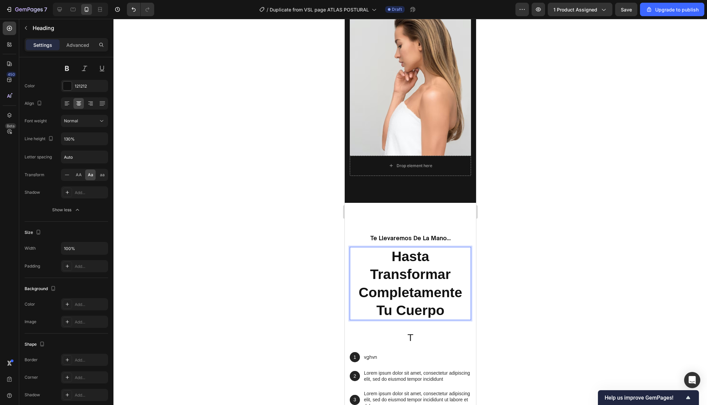
click at [597, 136] on div at bounding box center [410, 212] width 594 height 386
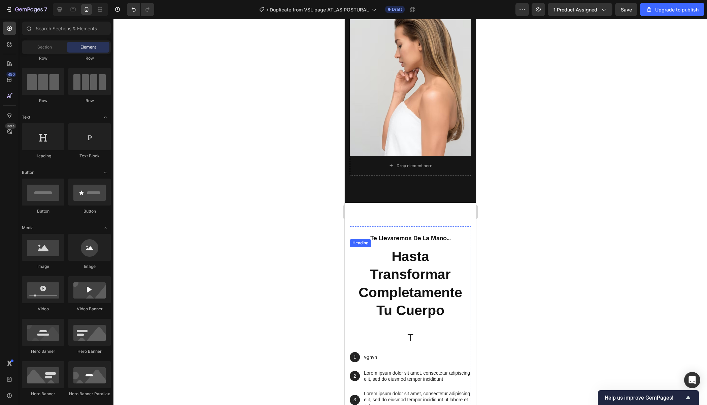
click at [453, 311] on p "⁠⁠⁠⁠⁠⁠⁠ hasta transformar completamente tu cuerpo" at bounding box center [410, 283] width 120 height 72
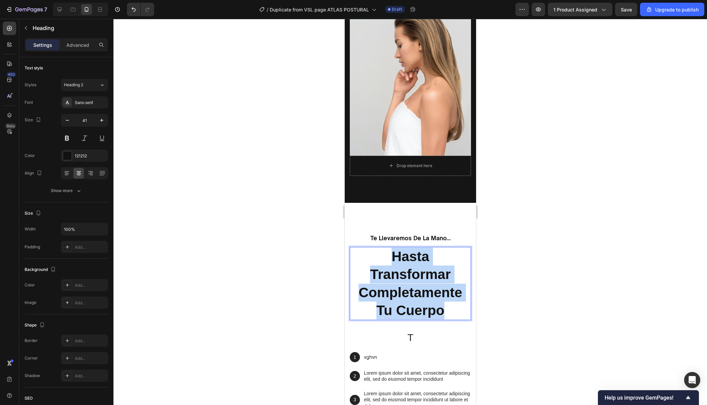
drag, startPoint x: 453, startPoint y: 311, endPoint x: 374, endPoint y: 246, distance: 101.7
click at [375, 247] on h2 "hasta transformar completamente tu cuerpo" at bounding box center [409, 283] width 121 height 73
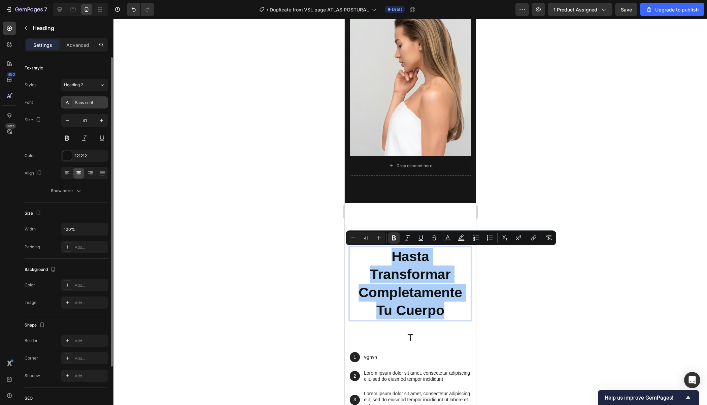
click at [79, 100] on div "Sans-serif" at bounding box center [91, 103] width 32 height 6
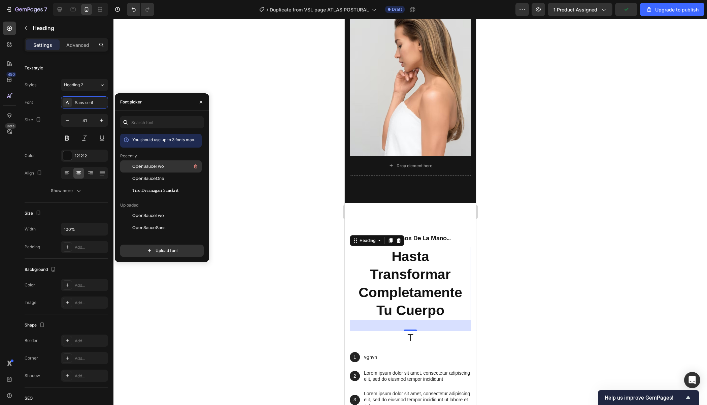
click at [145, 167] on span "OpenSauceTwo" at bounding box center [148, 166] width 32 height 6
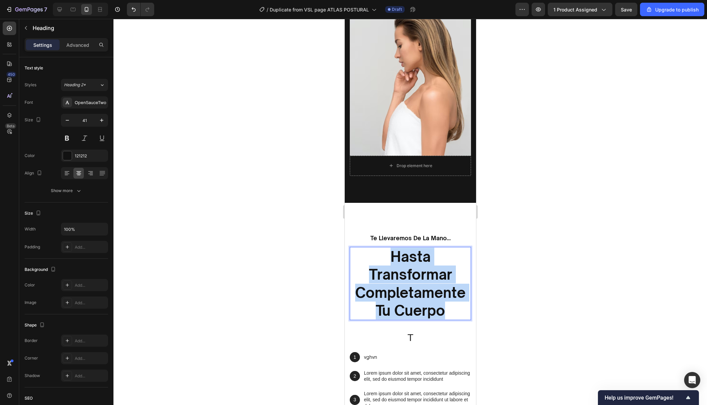
drag, startPoint x: 452, startPoint y: 314, endPoint x: 365, endPoint y: 250, distance: 107.5
click at [365, 250] on p "hasta transformar completamente tu cuerpo" at bounding box center [410, 283] width 120 height 72
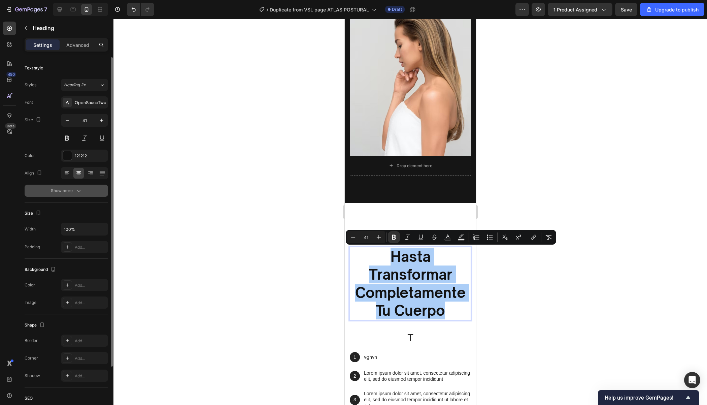
click at [80, 195] on button "Show more" at bounding box center [66, 191] width 83 height 12
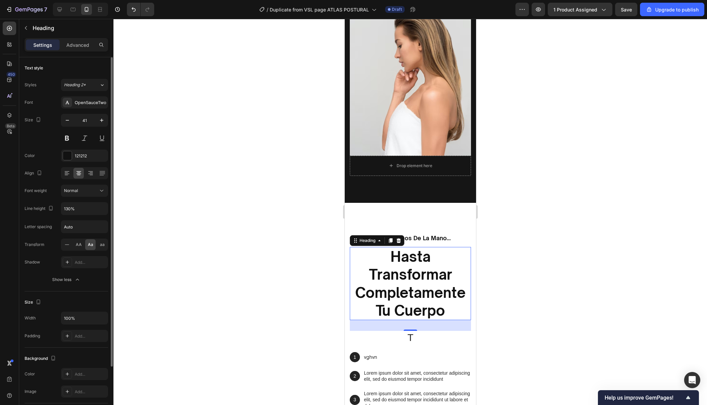
click at [98, 196] on div "Font OpenSauceTwo Size 41 Color 121212 Align Font weight Normal Line height 130…" at bounding box center [66, 190] width 83 height 189
click at [98, 194] on button "Normal" at bounding box center [84, 191] width 47 height 12
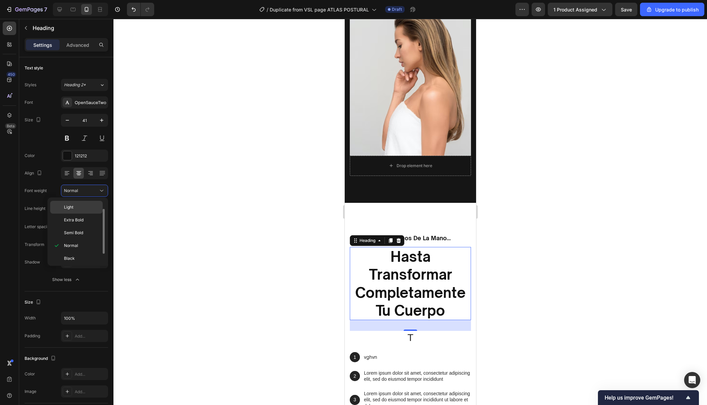
click at [71, 205] on span "Light" at bounding box center [68, 207] width 9 height 6
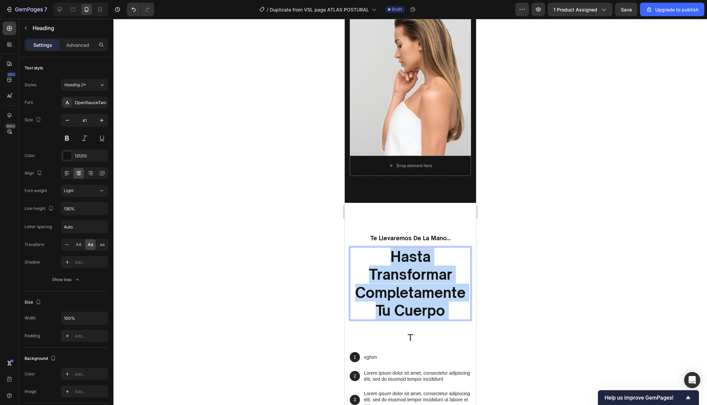
drag, startPoint x: 444, startPoint y: 311, endPoint x: 382, endPoint y: 260, distance: 80.3
click at [382, 260] on p "hasta transformar completamente tu cuerpo" at bounding box center [410, 283] width 120 height 72
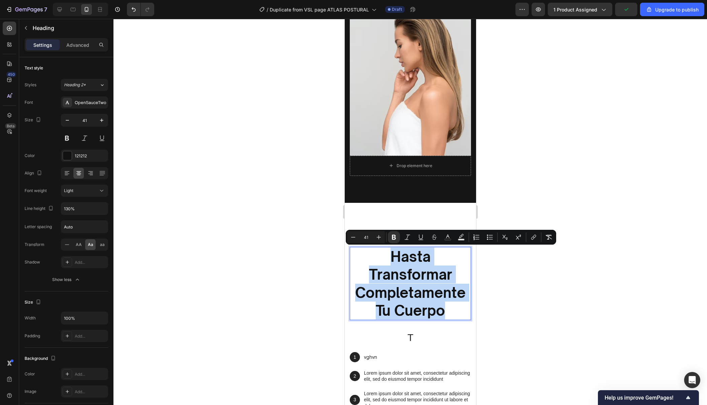
drag, startPoint x: 385, startPoint y: 255, endPoint x: 458, endPoint y: 314, distance: 94.1
click at [458, 314] on p "hasta transformar completamente tu cuerpo" at bounding box center [410, 283] width 120 height 72
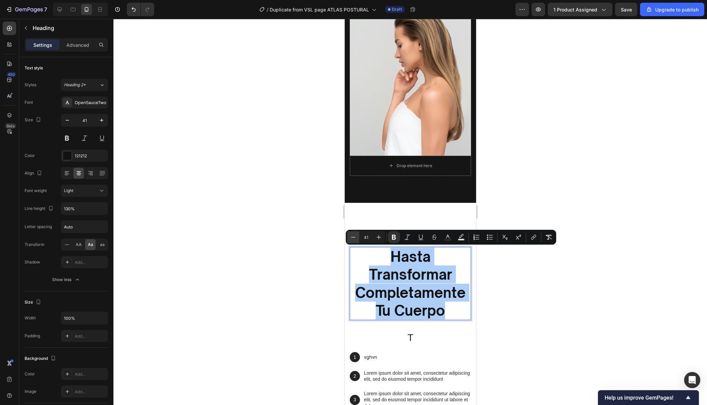
click at [351, 238] on icon "Editor contextual toolbar" at bounding box center [353, 237] width 7 height 7
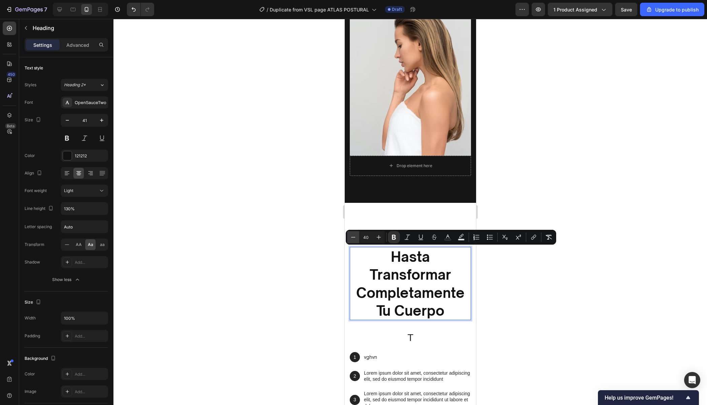
click at [351, 238] on icon "Editor contextual toolbar" at bounding box center [353, 237] width 7 height 7
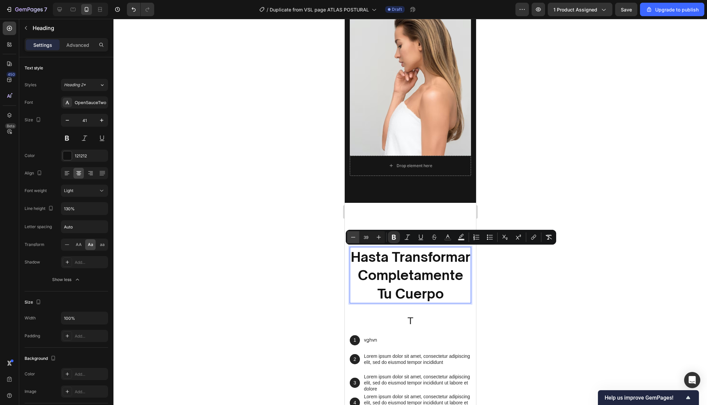
click at [351, 238] on icon "Editor contextual toolbar" at bounding box center [353, 237] width 7 height 7
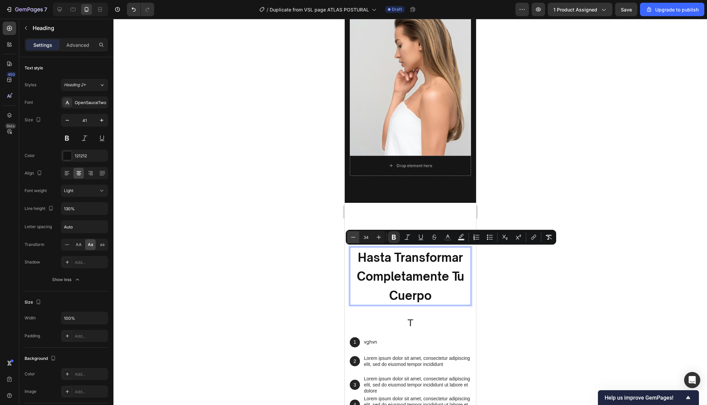
click at [351, 238] on icon "Editor contextual toolbar" at bounding box center [353, 237] width 7 height 7
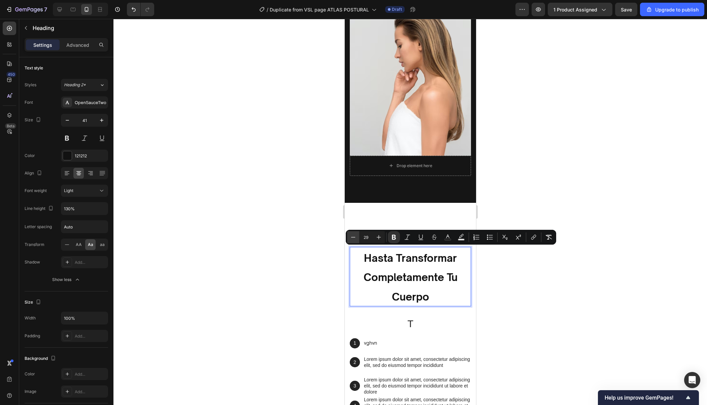
click at [351, 238] on icon "Editor contextual toolbar" at bounding box center [353, 237] width 7 height 7
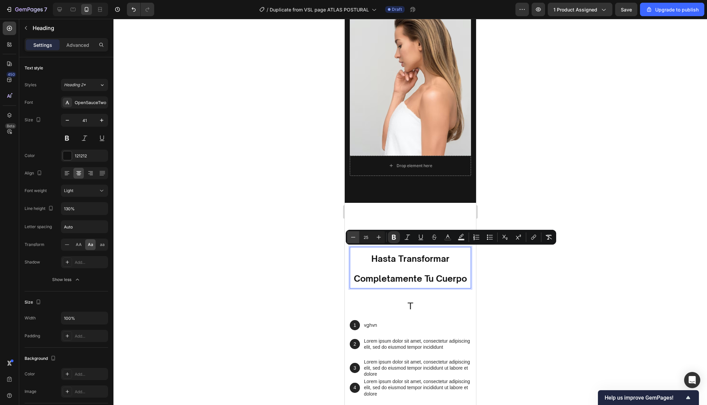
click at [351, 238] on icon "Editor contextual toolbar" at bounding box center [353, 237] width 7 height 7
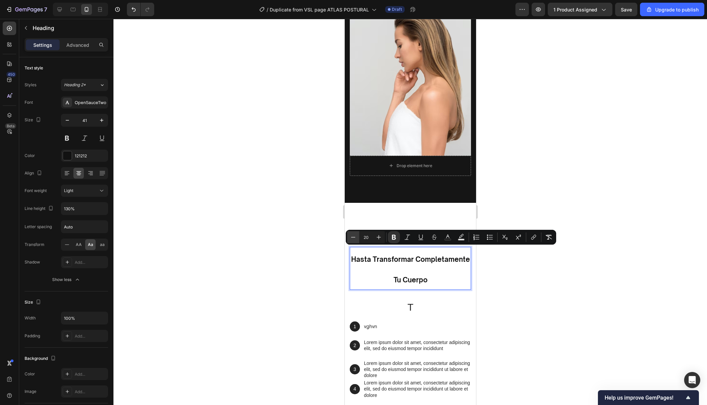
click at [351, 238] on icon "Editor contextual toolbar" at bounding box center [353, 237] width 7 height 7
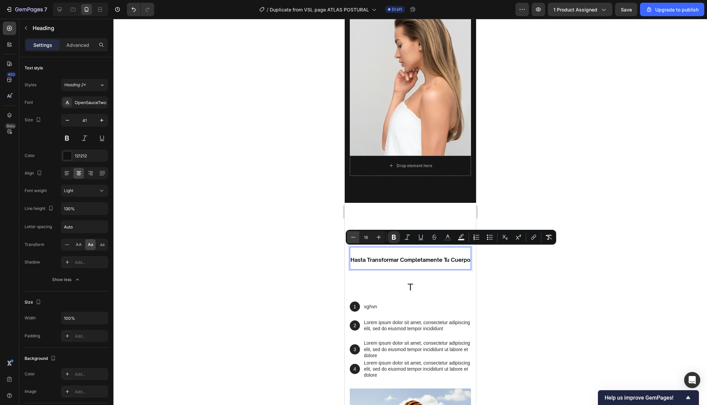
click at [351, 238] on icon "Editor contextual toolbar" at bounding box center [353, 237] width 7 height 7
click at [380, 236] on icon "Editor contextual toolbar" at bounding box center [378, 237] width 7 height 7
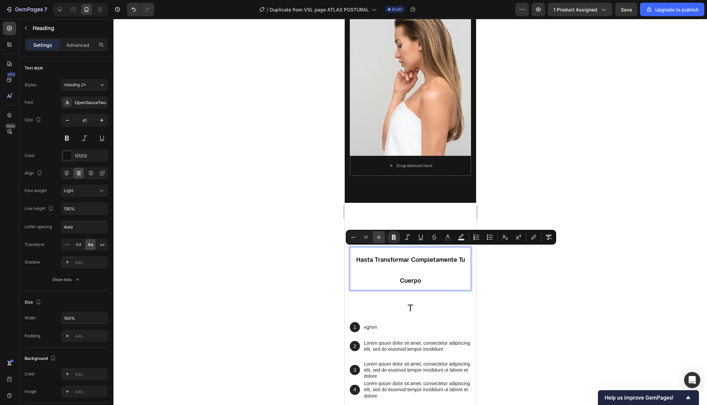
click at [380, 236] on icon "Editor contextual toolbar" at bounding box center [378, 237] width 7 height 7
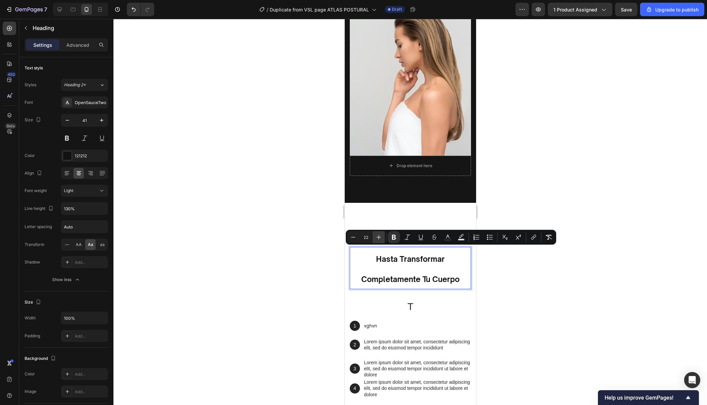
click at [380, 236] on icon "Editor contextual toolbar" at bounding box center [378, 237] width 7 height 7
type input "26"
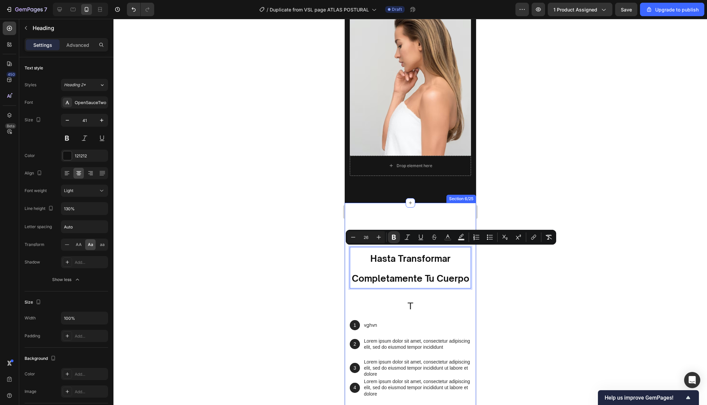
click at [569, 182] on div at bounding box center [410, 212] width 594 height 386
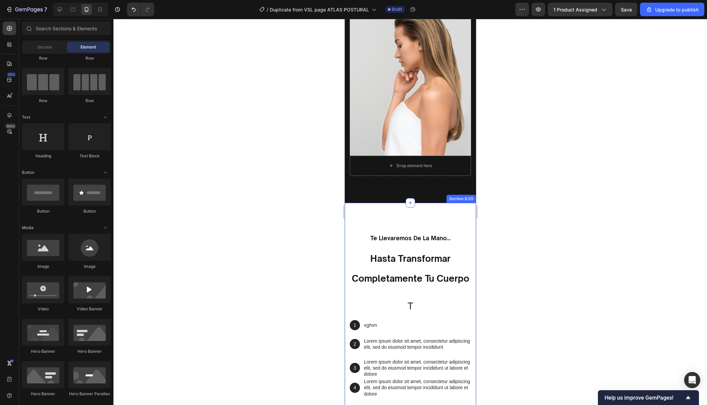
click at [570, 182] on div at bounding box center [410, 212] width 594 height 386
click at [434, 265] on p "⁠⁠⁠⁠⁠⁠⁠ hasta transformar completamente tu cuerpo" at bounding box center [410, 267] width 120 height 40
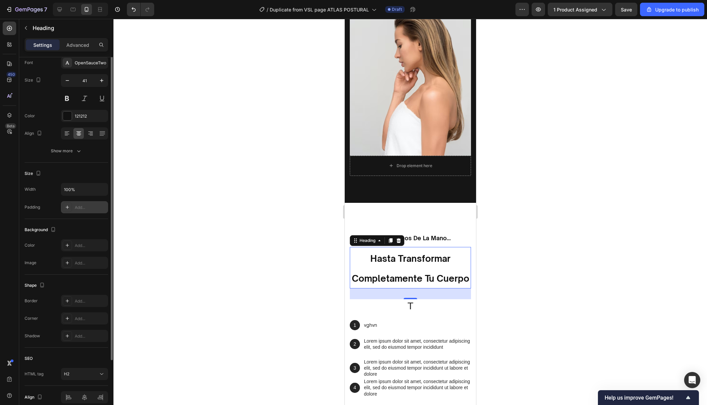
scroll to position [0, 0]
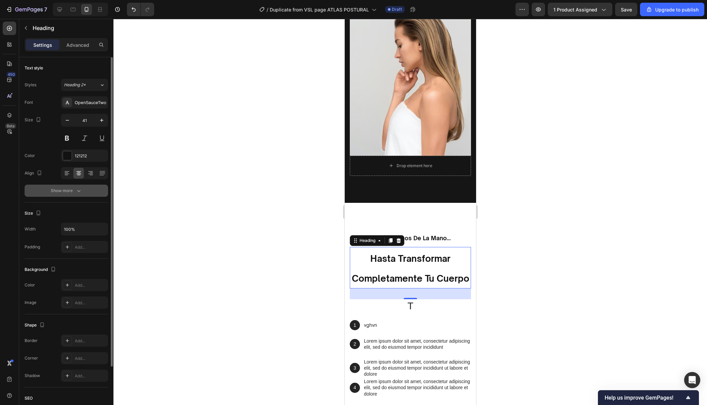
click at [85, 188] on button "Show more" at bounding box center [66, 191] width 83 height 12
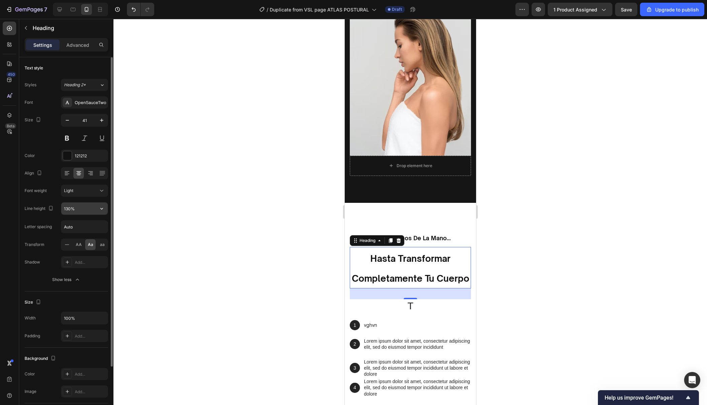
click at [80, 213] on input "130%" at bounding box center [84, 208] width 46 height 12
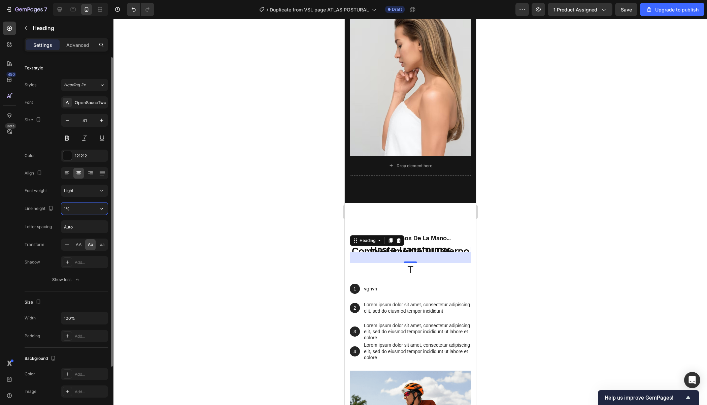
type input "%"
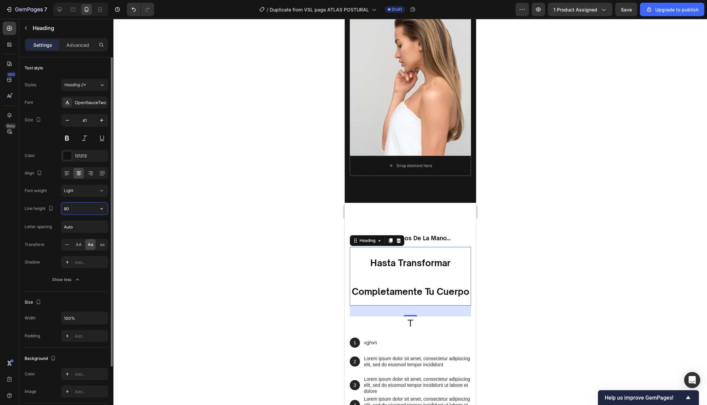
type input "80%"
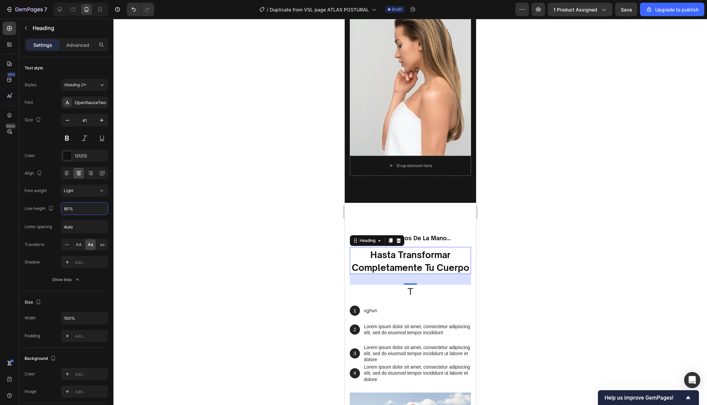
click at [534, 229] on div at bounding box center [410, 212] width 594 height 386
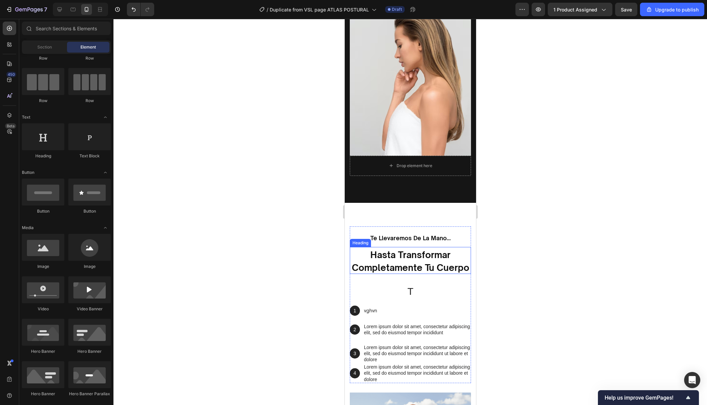
click at [456, 261] on p "⁠⁠⁠⁠⁠⁠⁠ hasta transformar completamente tu cuerpo" at bounding box center [410, 260] width 120 height 26
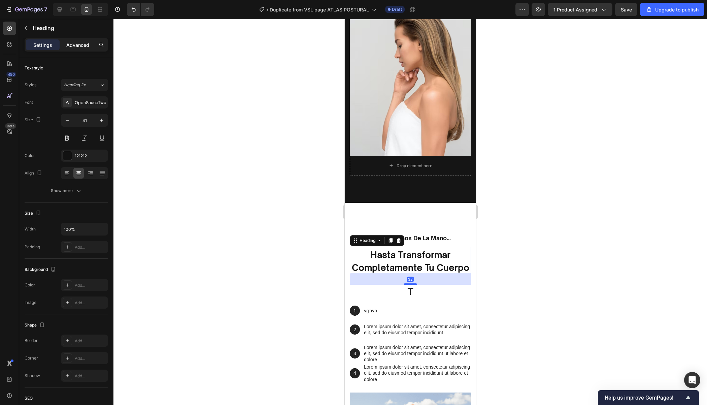
click at [82, 45] on p "Advanced" at bounding box center [77, 44] width 23 height 7
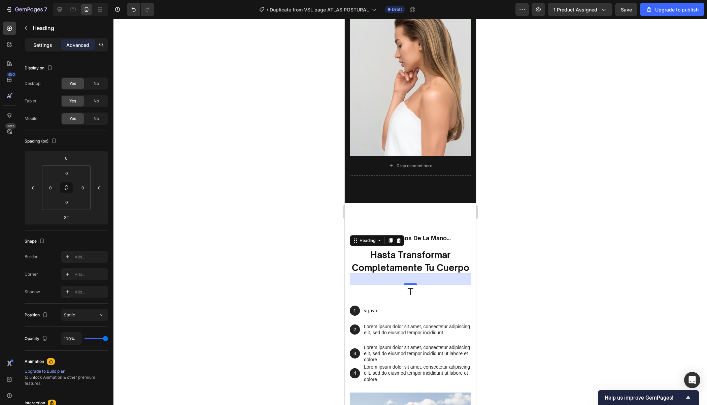
click at [38, 45] on p "Settings" at bounding box center [42, 44] width 19 height 7
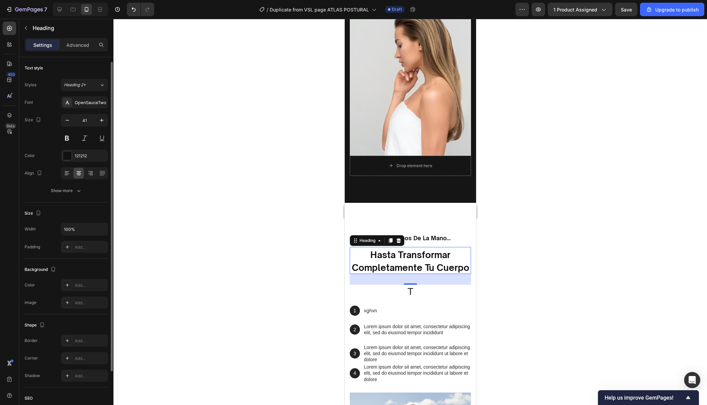
scroll to position [69, 0]
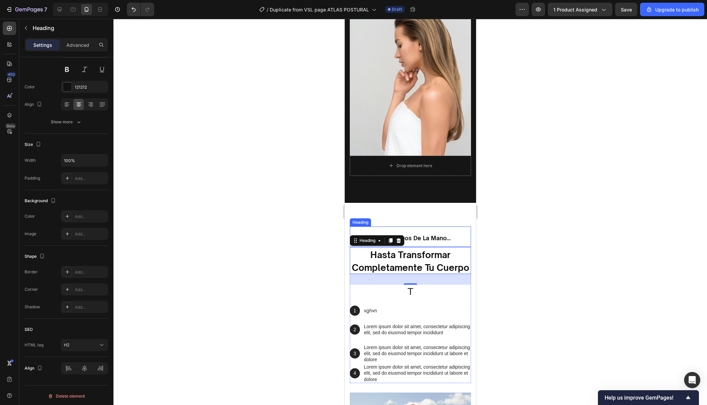
click at [448, 233] on span "te llevaremos de la mano..." at bounding box center [410, 237] width 80 height 12
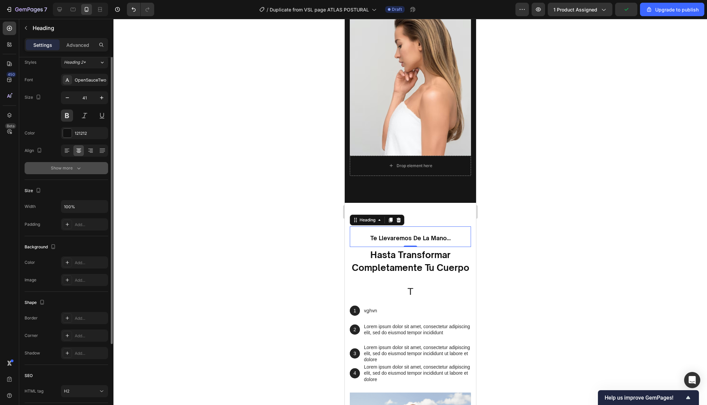
scroll to position [0, 0]
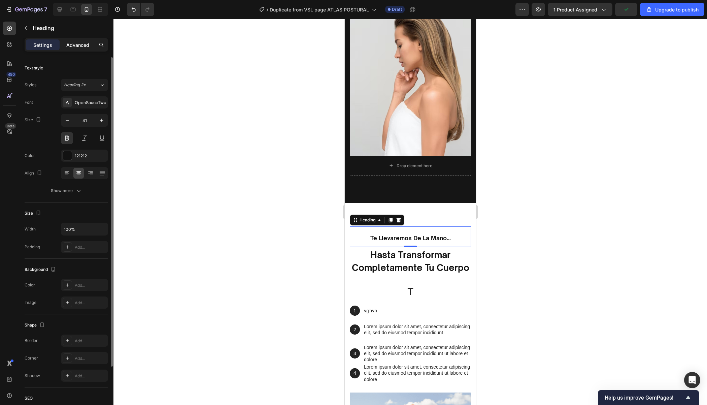
click at [93, 43] on div "Advanced" at bounding box center [78, 44] width 34 height 11
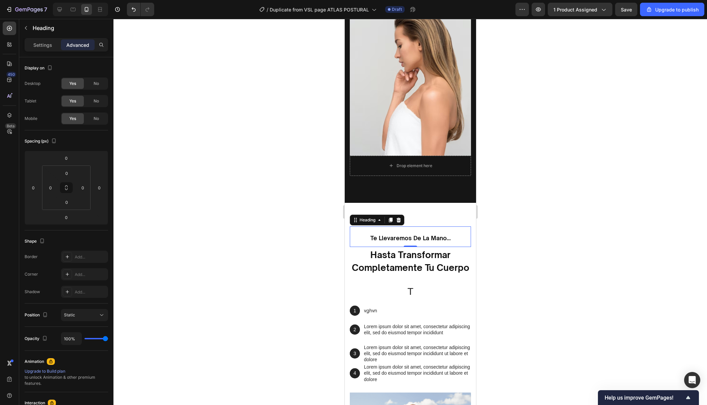
click at [487, 201] on div at bounding box center [410, 212] width 594 height 386
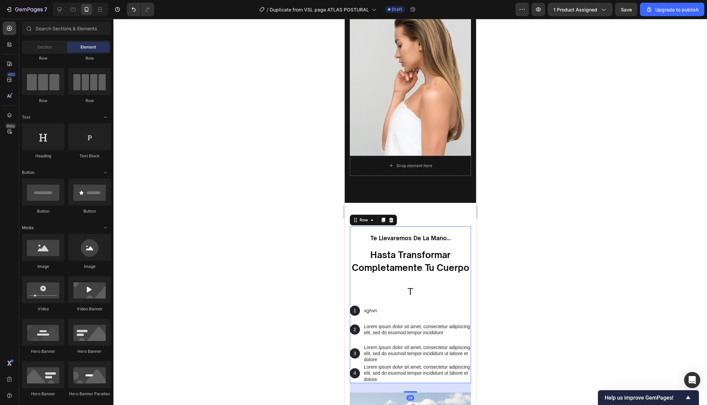
click at [442, 274] on div "⁠⁠⁠⁠⁠⁠⁠ te llevaremos de la mano... Heading ⁠⁠⁠⁠⁠⁠⁠ hasta transformar completam…" at bounding box center [409, 304] width 121 height 157
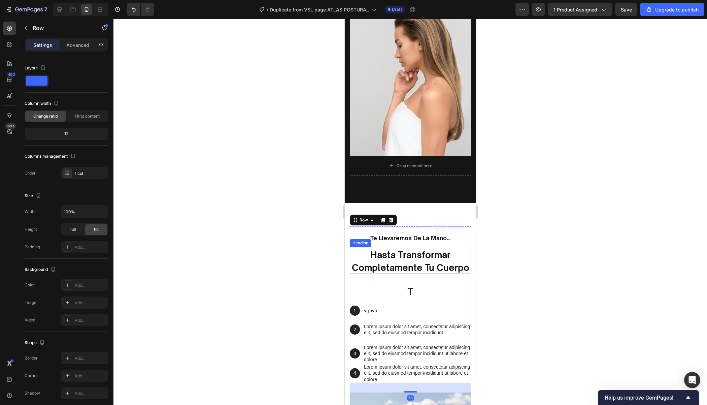
click at [405, 241] on sub "te llevaremos de la mano..." at bounding box center [410, 239] width 80 height 9
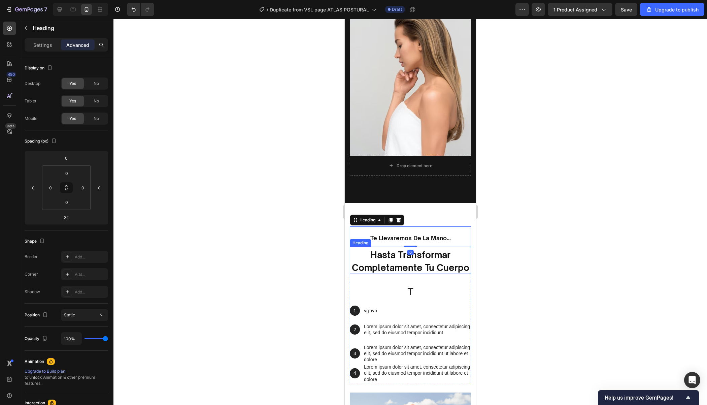
click at [413, 259] on strong "hasta transformar completamente tu cuerpo" at bounding box center [411, 261] width 118 height 24
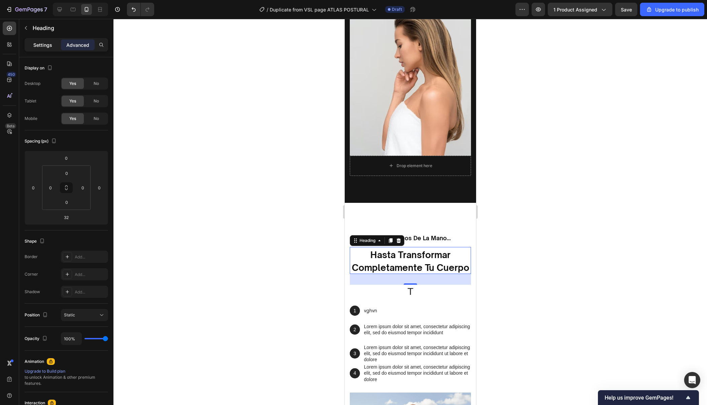
click at [39, 45] on p "Settings" at bounding box center [42, 44] width 19 height 7
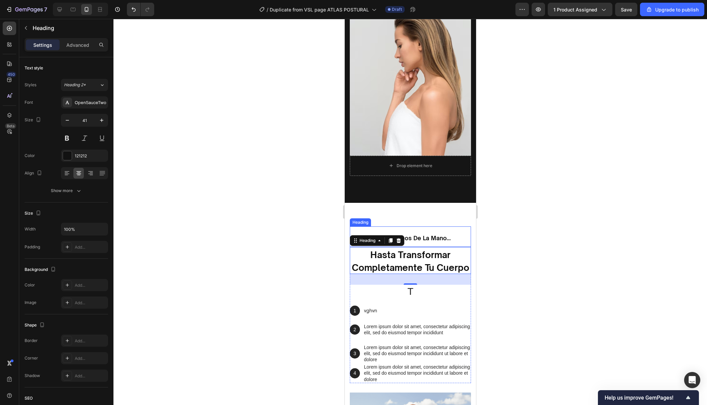
click at [428, 236] on sup "te llevaremos de la mano..." at bounding box center [410, 237] width 80 height 7
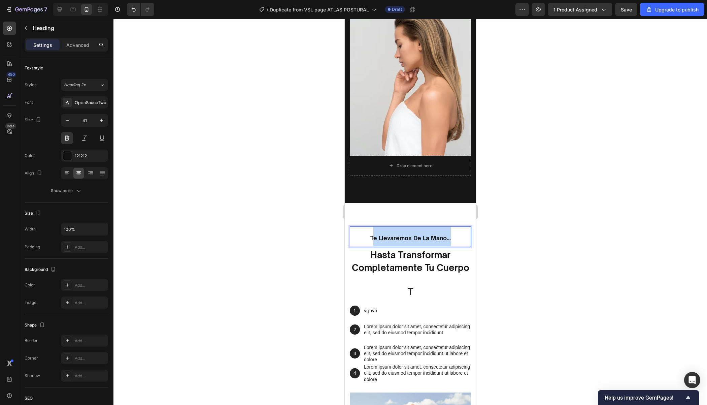
drag, startPoint x: 453, startPoint y: 238, endPoint x: 369, endPoint y: 238, distance: 83.8
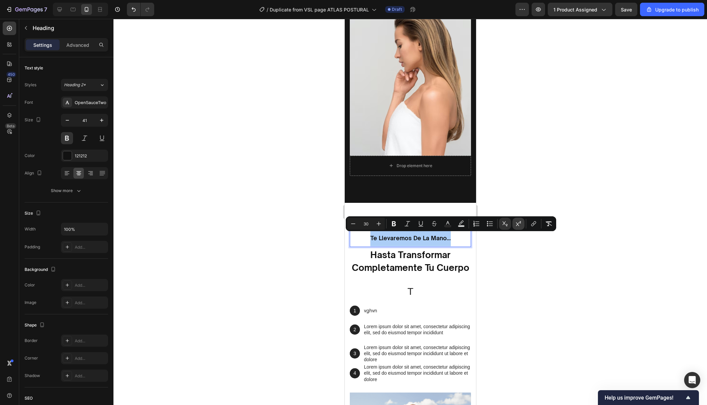
click at [522, 222] on button "Superscript" at bounding box center [518, 224] width 12 height 12
click at [516, 264] on div at bounding box center [410, 212] width 594 height 386
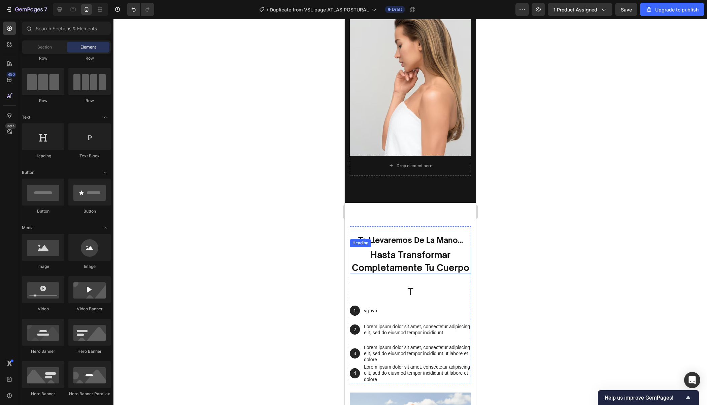
click at [408, 256] on strong "hasta transformar completamente tu cuerpo" at bounding box center [411, 261] width 118 height 24
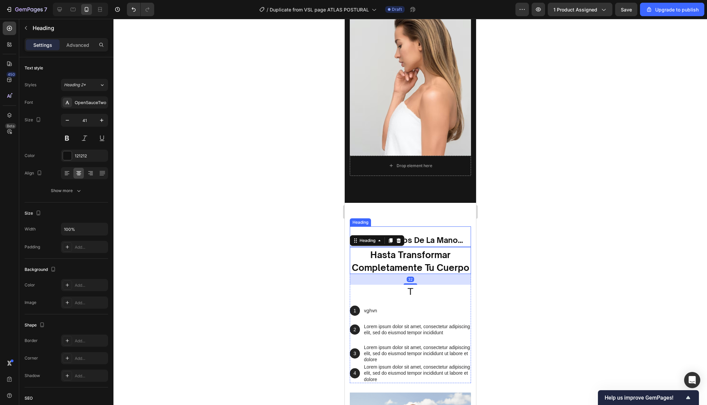
click at [442, 238] on sub "te llevaremos de la mano..." at bounding box center [410, 239] width 105 height 9
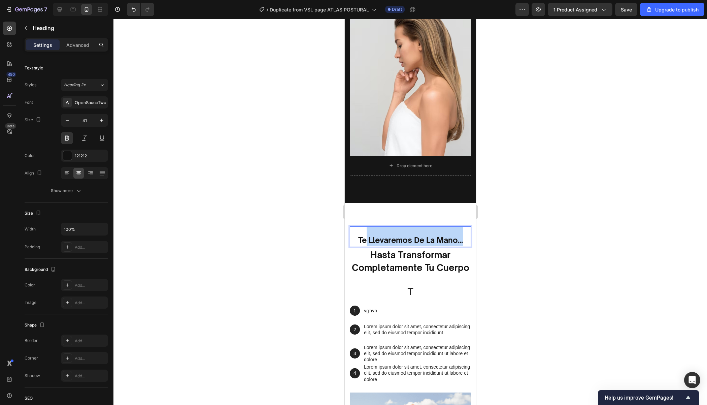
drag, startPoint x: 467, startPoint y: 240, endPoint x: 361, endPoint y: 239, distance: 106.1
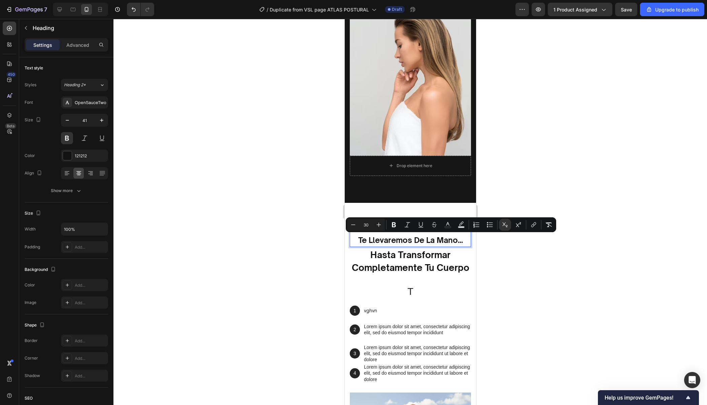
click at [357, 240] on p "te llevaremos de la mano..." at bounding box center [410, 236] width 120 height 19
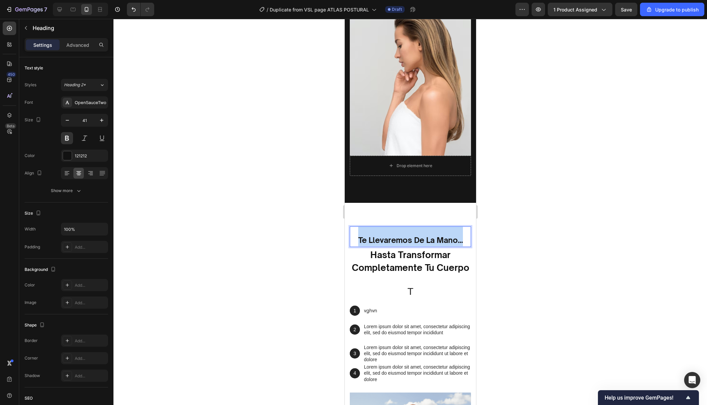
drag, startPoint x: 357, startPoint y: 240, endPoint x: 461, endPoint y: 236, distance: 104.5
click at [461, 236] on p "te llevaremos de la mano..." at bounding box center [410, 236] width 120 height 19
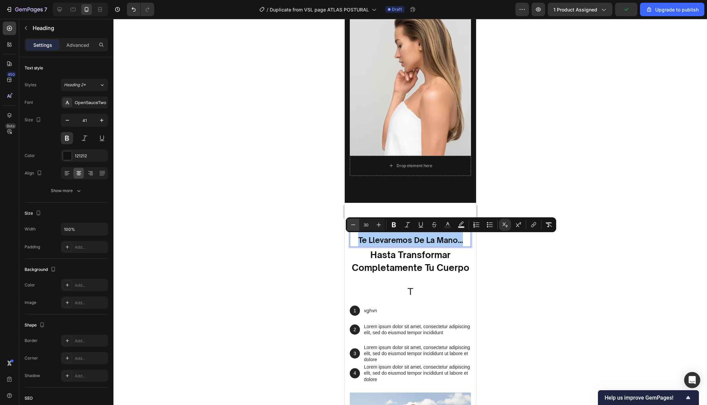
click at [351, 229] on button "Minus" at bounding box center [353, 225] width 12 height 12
click at [351, 228] on button "Minus" at bounding box center [353, 225] width 12 height 12
type input "26"
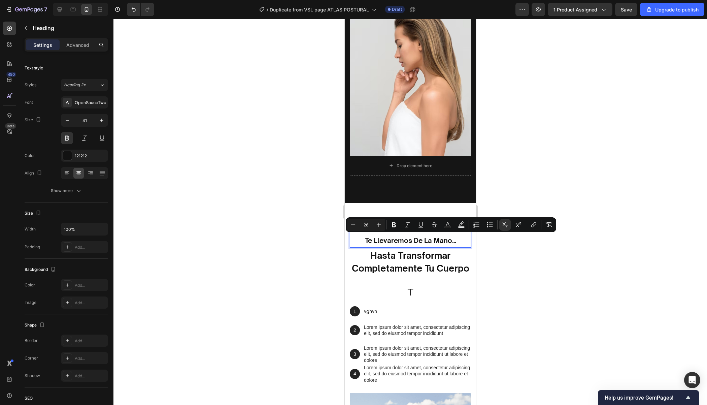
click at [521, 249] on div at bounding box center [410, 212] width 594 height 386
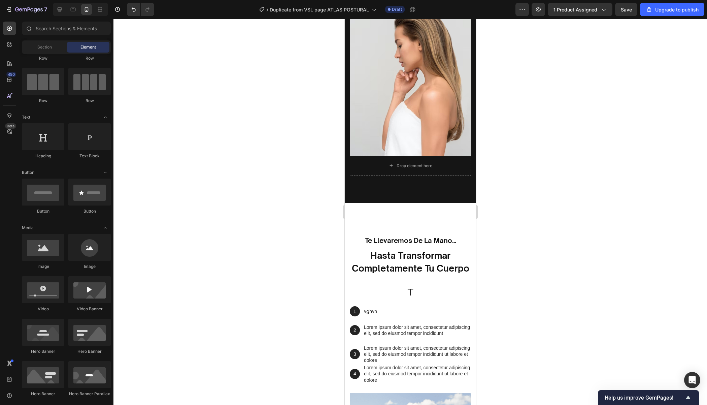
click at [454, 271] on strong "hasta transformar completamente tu cuerpo" at bounding box center [411, 262] width 118 height 24
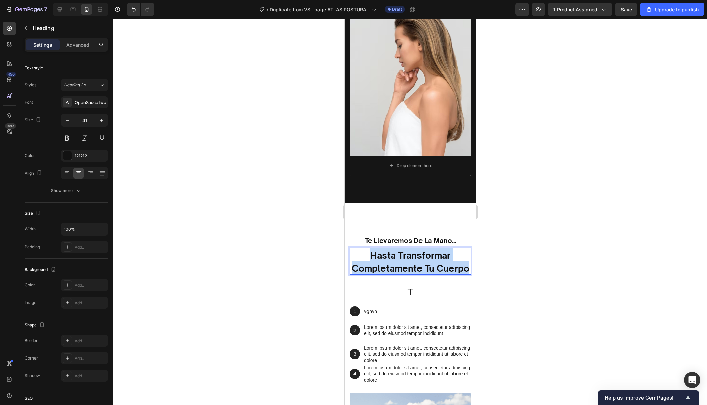
drag, startPoint x: 469, startPoint y: 272, endPoint x: 366, endPoint y: 255, distance: 104.4
click at [366, 255] on p "hasta transformar completamente tu cuerpo" at bounding box center [410, 261] width 120 height 26
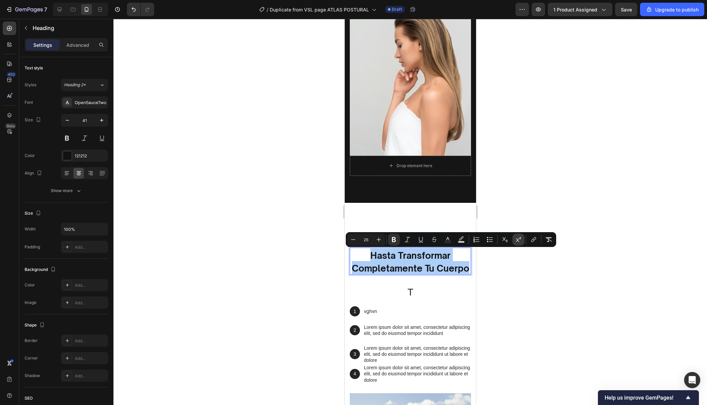
click at [517, 235] on button "Superscript" at bounding box center [518, 239] width 12 height 12
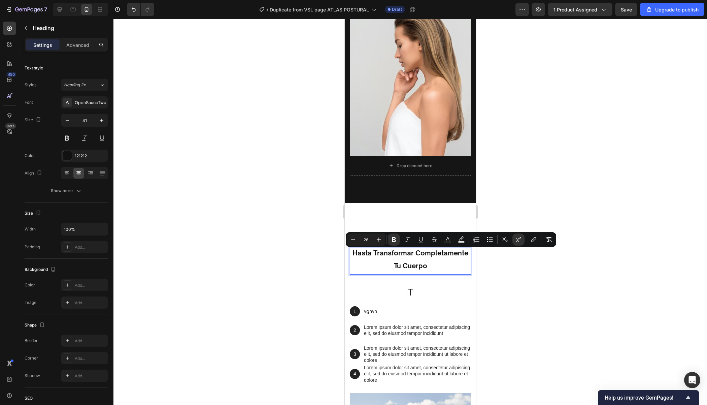
click at [531, 277] on div at bounding box center [410, 212] width 594 height 386
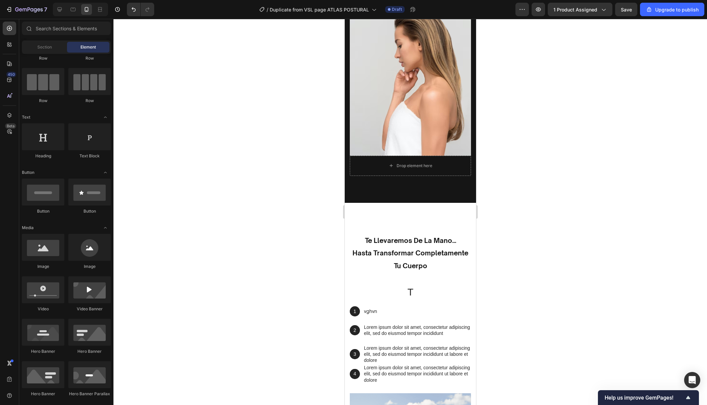
click at [439, 264] on p "⁠⁠⁠⁠⁠⁠⁠ hasta transformar completamente tu cuerpo" at bounding box center [410, 261] width 120 height 26
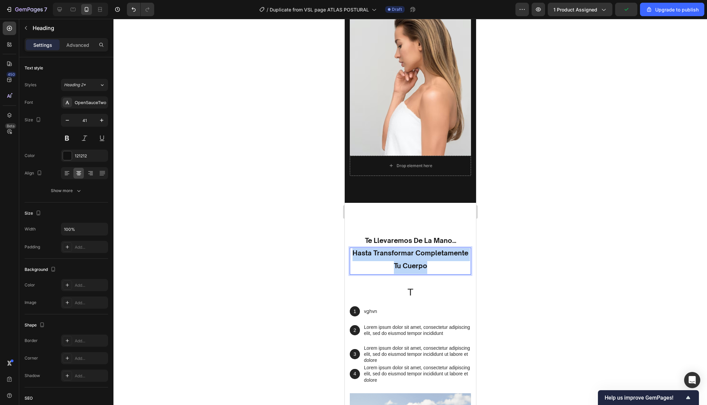
drag, startPoint x: 439, startPoint y: 270, endPoint x: 353, endPoint y: 254, distance: 88.4
click at [353, 254] on p "hasta transformar completamente tu cuerpo" at bounding box center [410, 261] width 120 height 26
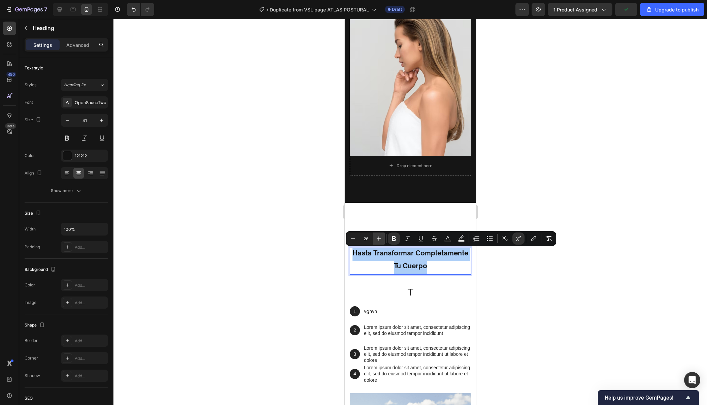
click at [379, 237] on icon "Editor contextual toolbar" at bounding box center [378, 238] width 7 height 7
type input "28"
click at [559, 192] on div at bounding box center [410, 212] width 594 height 386
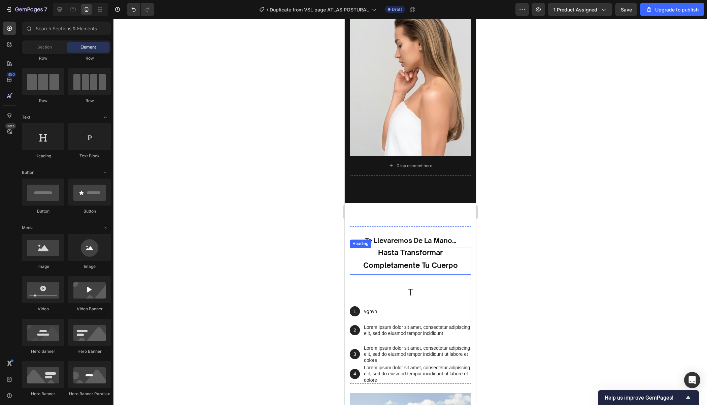
click at [458, 262] on p "⁠⁠⁠⁠⁠⁠⁠ hasta transformar completamente tu cuerpo" at bounding box center [410, 261] width 120 height 26
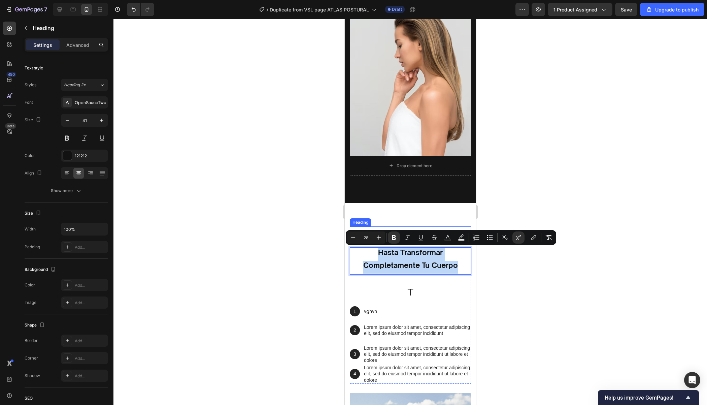
drag, startPoint x: 458, startPoint y: 267, endPoint x: 374, endPoint y: 242, distance: 87.7
click at [375, 239] on button "Plus" at bounding box center [379, 237] width 12 height 12
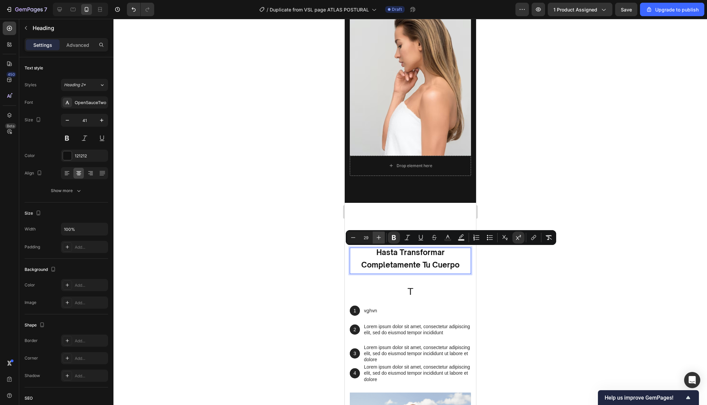
click at [375, 239] on button "Plus" at bounding box center [379, 237] width 12 height 12
type input "33"
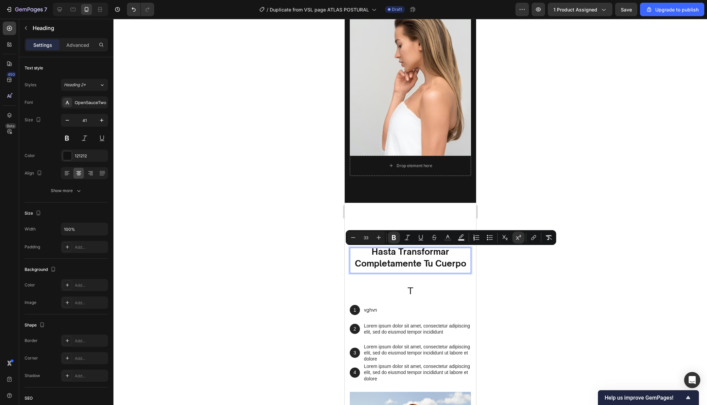
click at [561, 203] on div at bounding box center [410, 212] width 594 height 386
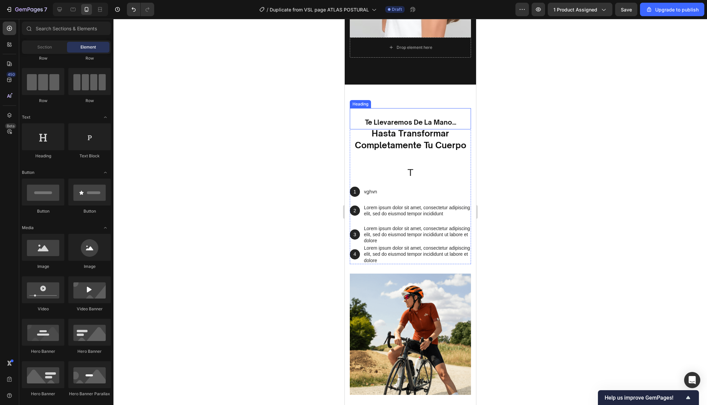
scroll to position [1372, 0]
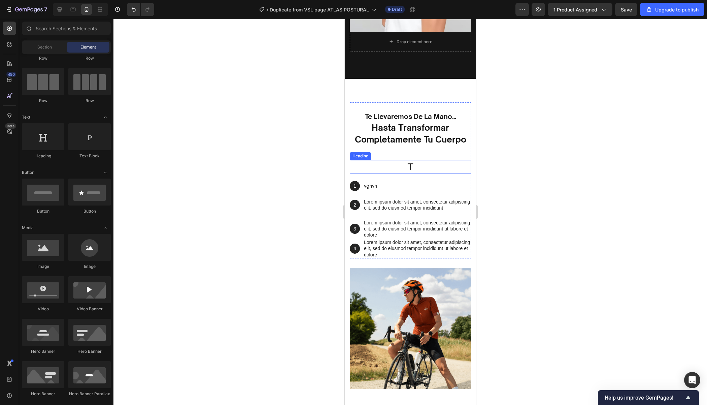
click at [409, 164] on h2 "T" at bounding box center [409, 167] width 121 height 14
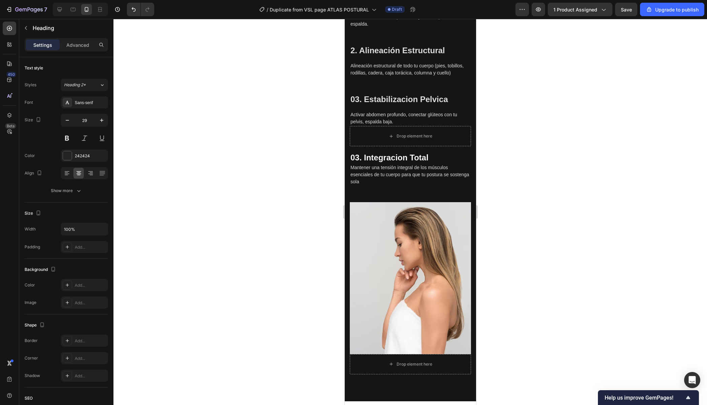
scroll to position [1238, 0]
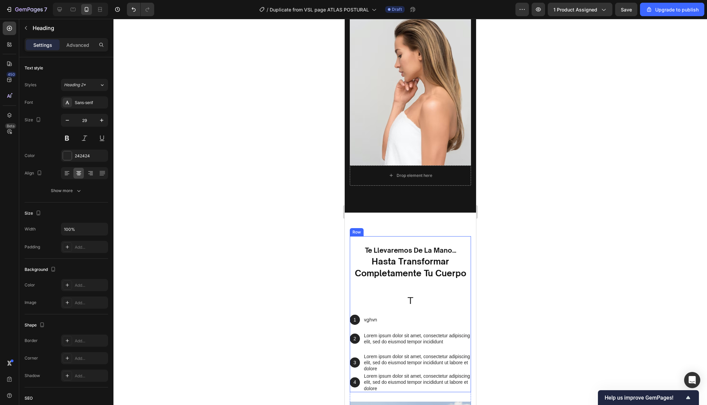
click at [418, 295] on h2 "T" at bounding box center [409, 301] width 121 height 14
click at [511, 248] on div at bounding box center [410, 212] width 594 height 386
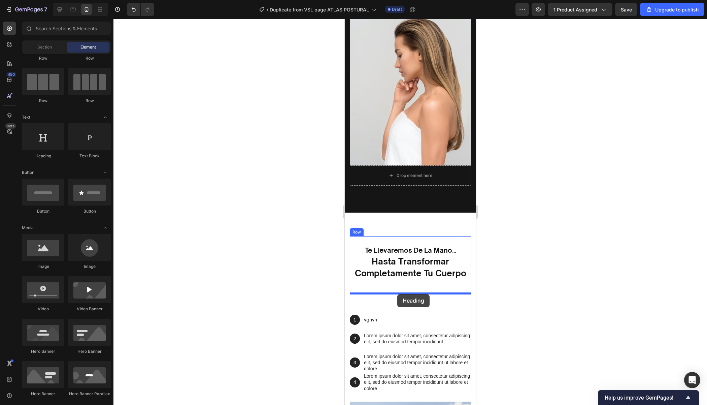
drag, startPoint x: 372, startPoint y: 163, endPoint x: 397, endPoint y: 294, distance: 133.7
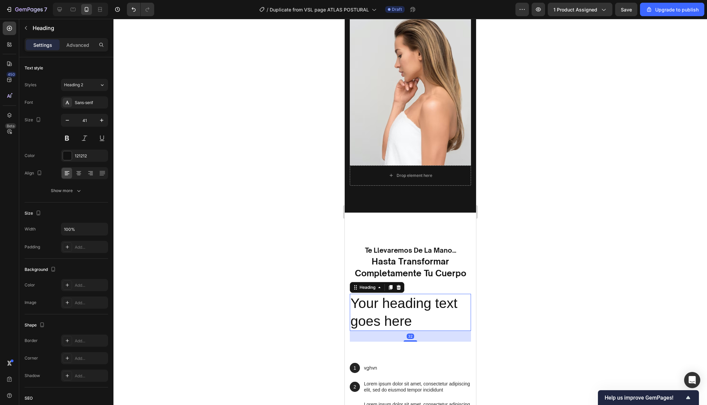
click at [415, 310] on h2 "Your heading text goes here" at bounding box center [409, 312] width 121 height 37
click at [415, 310] on p "Your heading text goes here" at bounding box center [410, 312] width 120 height 36
click at [415, 319] on p "Your heading text goes here" at bounding box center [410, 312] width 120 height 36
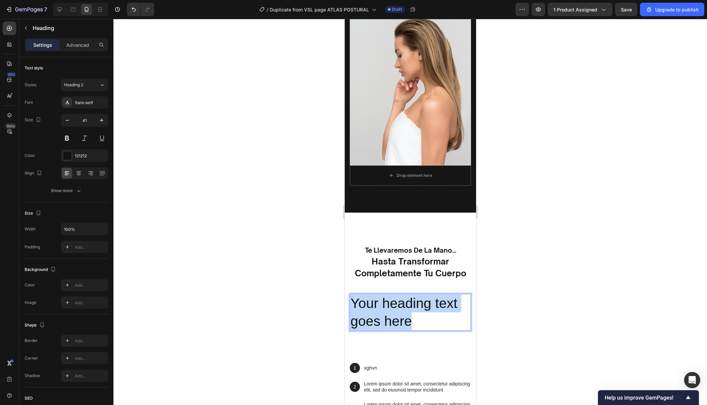
drag, startPoint x: 415, startPoint y: 319, endPoint x: 353, endPoint y: 306, distance: 63.7
click at [353, 306] on p "Your heading text goes here" at bounding box center [410, 312] width 120 height 36
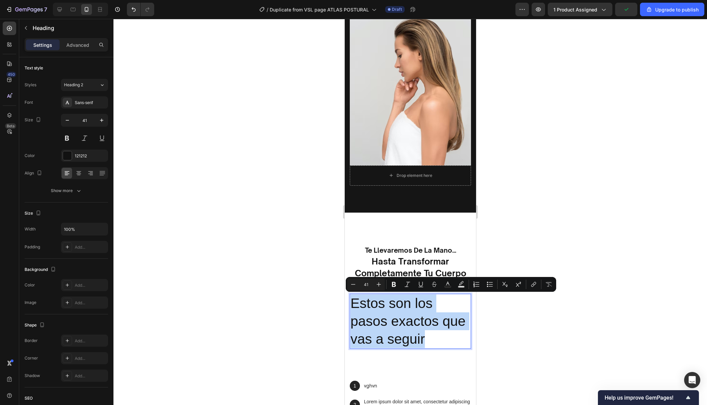
drag, startPoint x: 430, startPoint y: 337, endPoint x: 345, endPoint y: 302, distance: 91.0
click at [345, 302] on div "te llevaremos de la mano... Heading hasta transformar completamente tu cuerpo H…" at bounding box center [409, 412] width 131 height 400
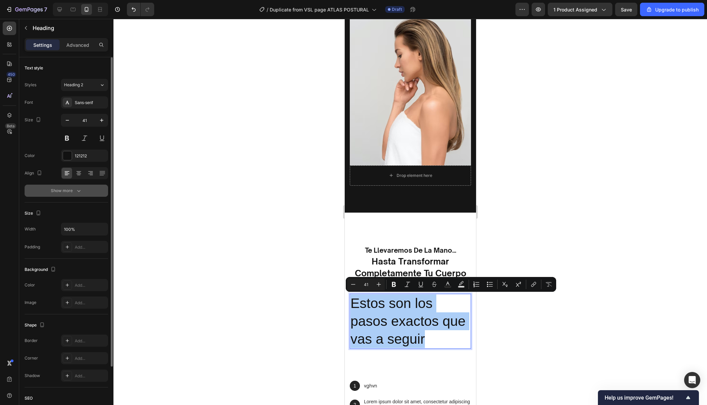
click at [56, 193] on div "Show more" at bounding box center [66, 190] width 31 height 7
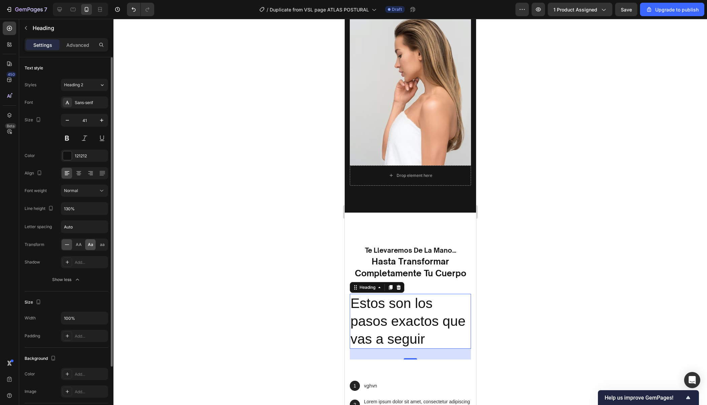
click at [90, 248] on div "Aa" at bounding box center [90, 244] width 10 height 11
click at [67, 139] on button at bounding box center [67, 138] width 12 height 12
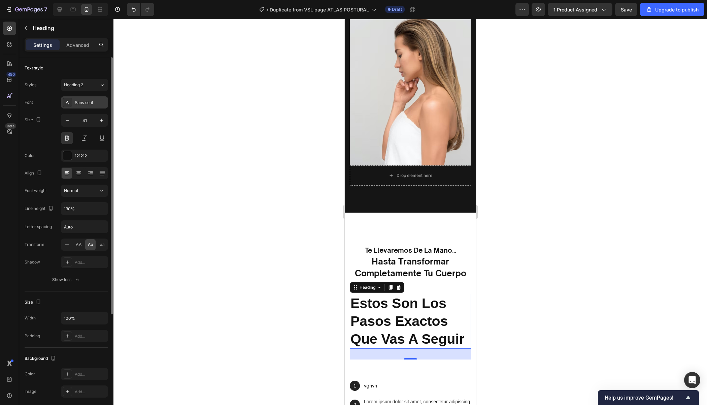
click at [82, 100] on div "Sans-serif" at bounding box center [91, 103] width 32 height 6
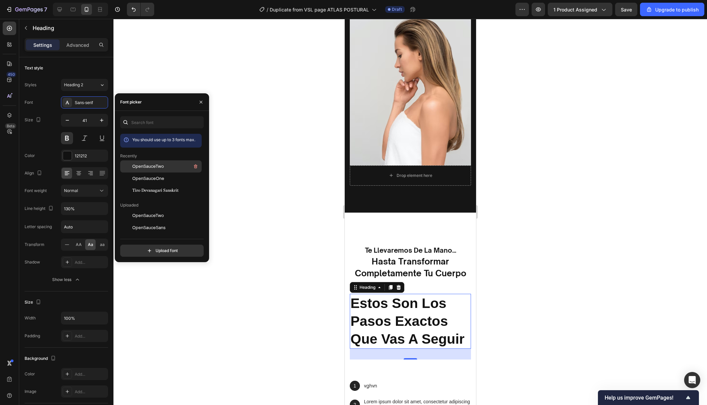
click at [148, 164] on span "OpenSauceTwo" at bounding box center [148, 166] width 32 height 6
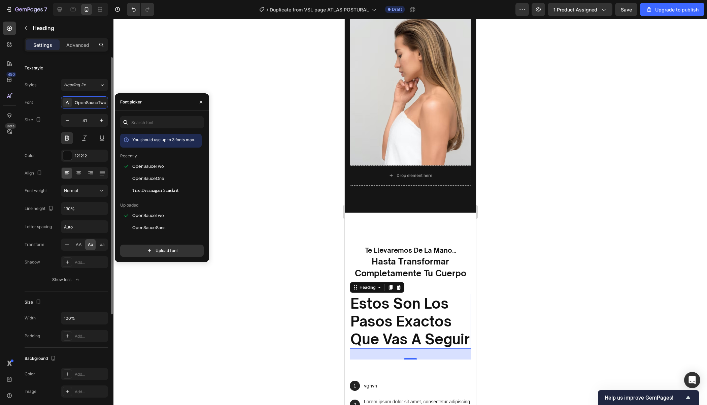
click at [69, 276] on div "Show less" at bounding box center [66, 279] width 29 height 7
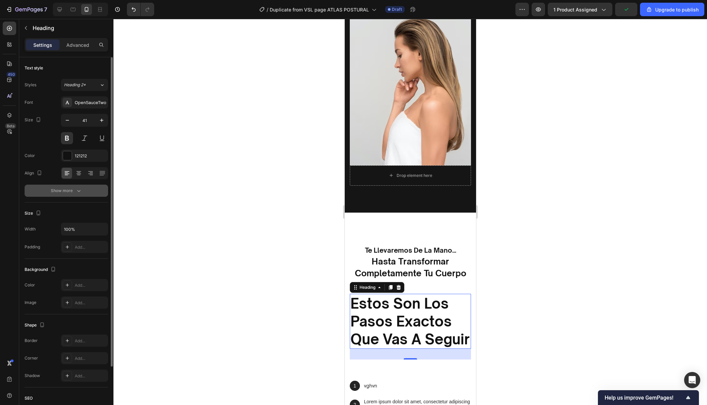
click at [80, 193] on button "Show more" at bounding box center [66, 191] width 83 height 12
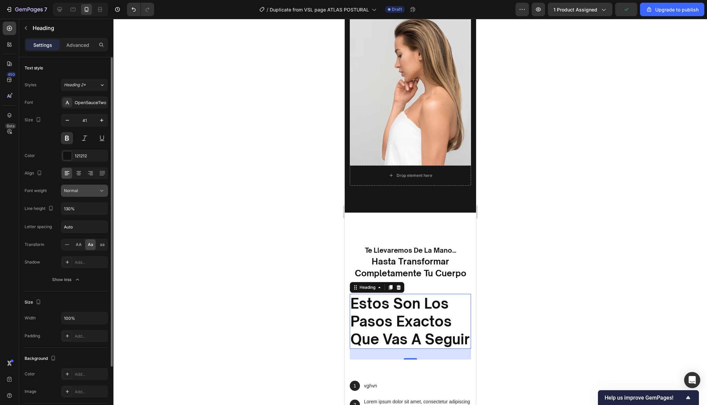
click at [83, 193] on button "Normal" at bounding box center [84, 191] width 47 height 12
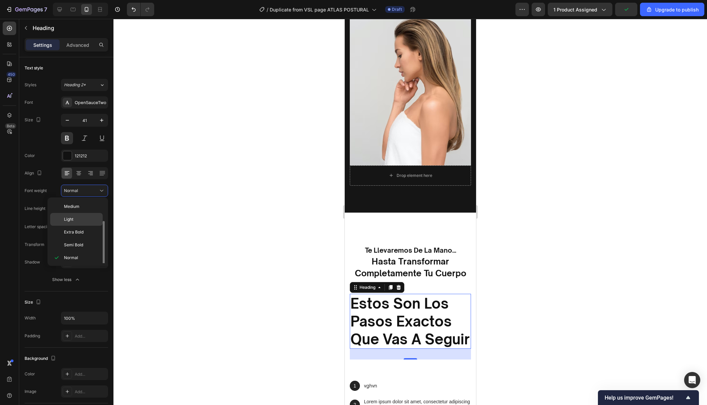
scroll to position [12, 0]
click at [83, 208] on p "Light" at bounding box center [82, 207] width 36 height 6
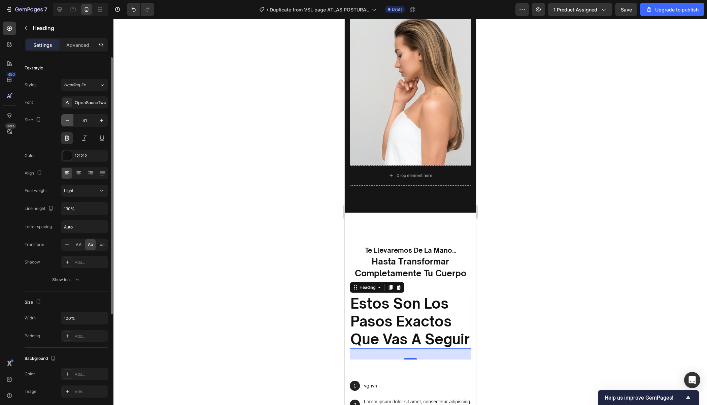
click at [68, 124] on button "button" at bounding box center [67, 120] width 12 height 12
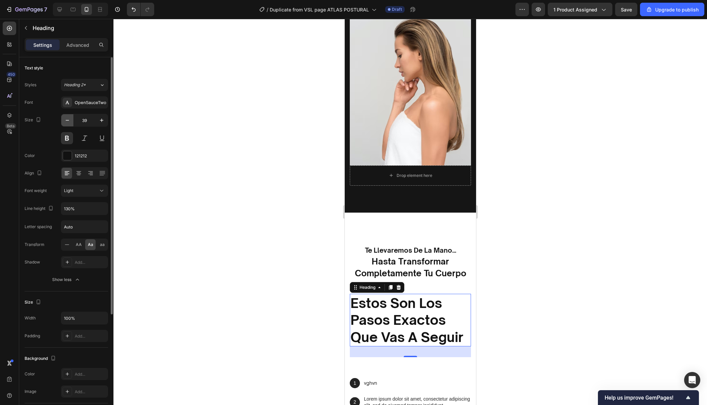
click at [68, 124] on button "button" at bounding box center [67, 120] width 12 height 12
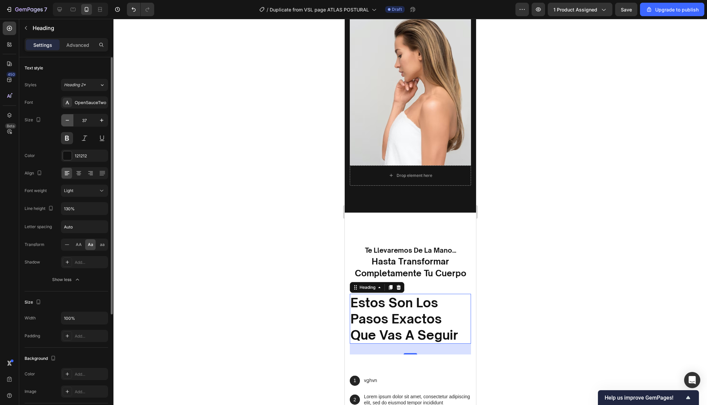
click at [68, 124] on button "button" at bounding box center [67, 120] width 12 height 12
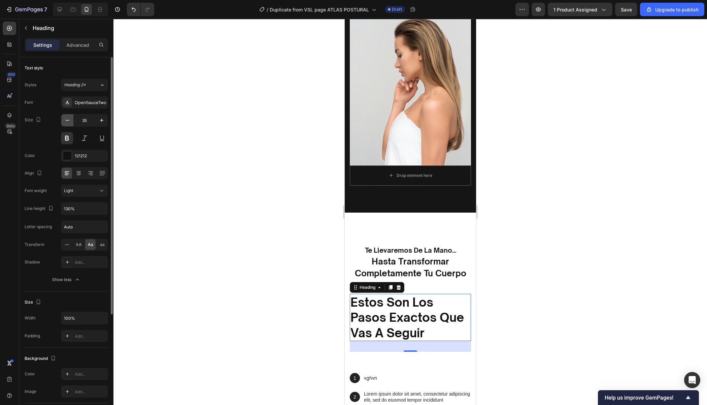
click at [68, 124] on button "button" at bounding box center [67, 120] width 12 height 12
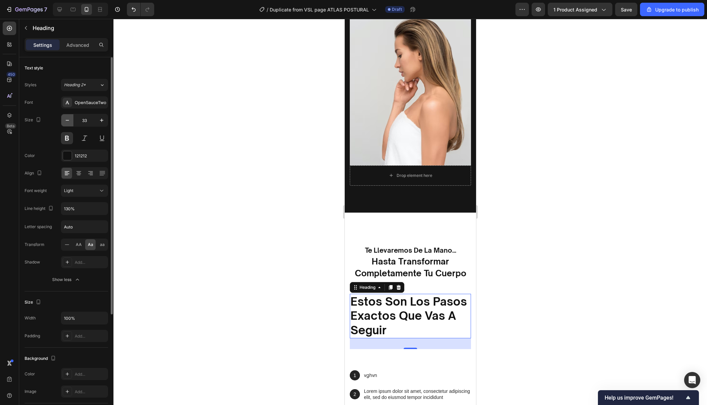
click at [68, 124] on button "button" at bounding box center [67, 120] width 12 height 12
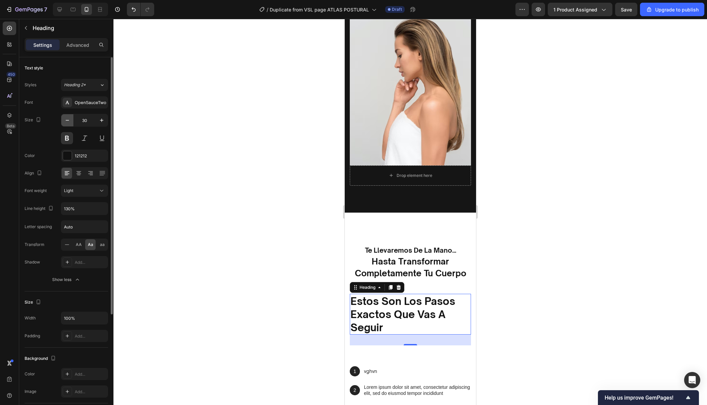
click at [68, 124] on button "button" at bounding box center [67, 120] width 12 height 12
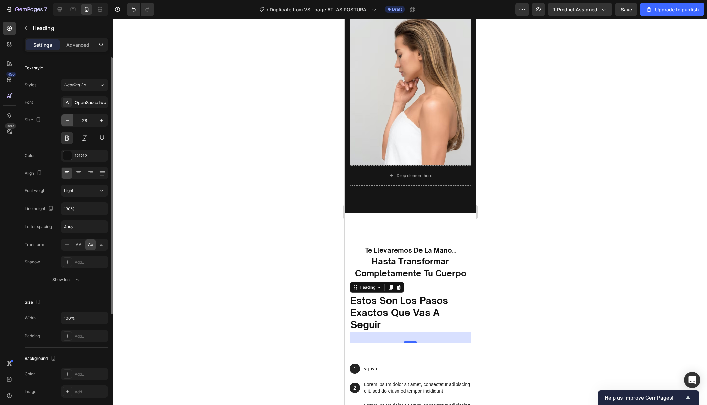
click at [68, 124] on button "button" at bounding box center [67, 120] width 12 height 12
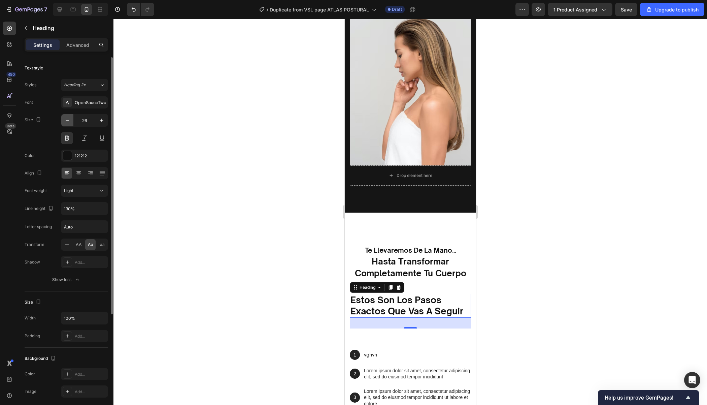
click at [68, 124] on button "button" at bounding box center [67, 120] width 12 height 12
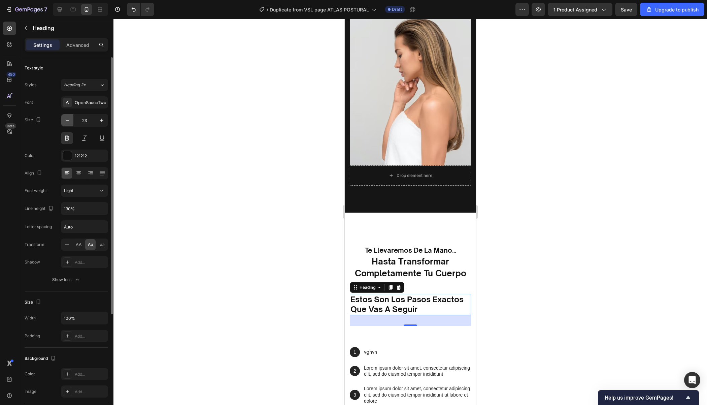
click at [68, 124] on button "button" at bounding box center [67, 120] width 12 height 12
type input "21"
click at [413, 305] on h2 "estos son los pasos exactos que vas a seguir" at bounding box center [409, 304] width 121 height 20
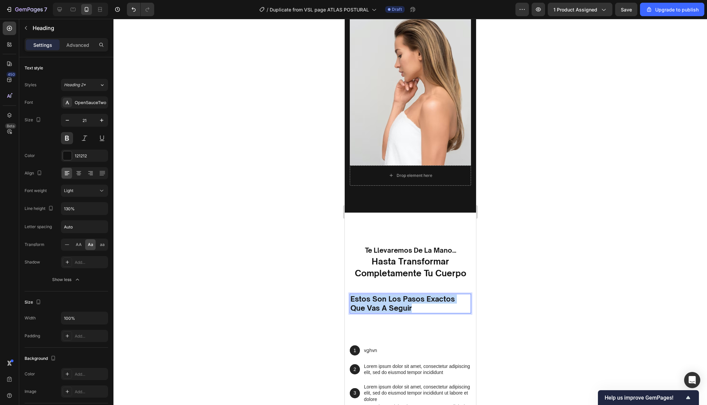
drag, startPoint x: 422, startPoint y: 308, endPoint x: 349, endPoint y: 299, distance: 73.3
click at [349, 299] on div "te llevaremos de la mano... Heading hasta transformar completamente tu cuerpo H…" at bounding box center [409, 394] width 131 height 364
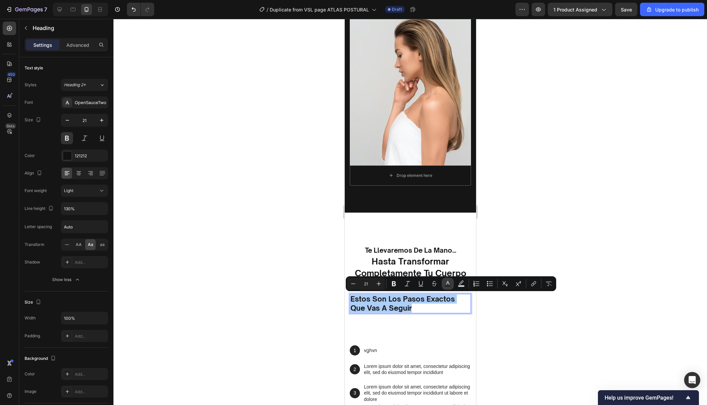
click at [452, 285] on button "Text Color" at bounding box center [448, 283] width 12 height 12
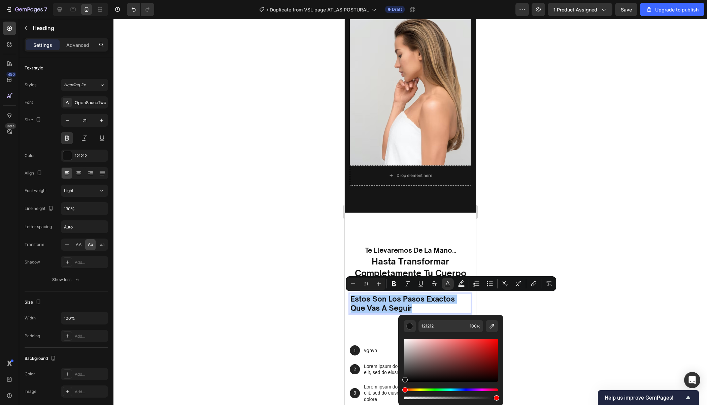
click at [462, 388] on div "Hue" at bounding box center [451, 389] width 94 height 3
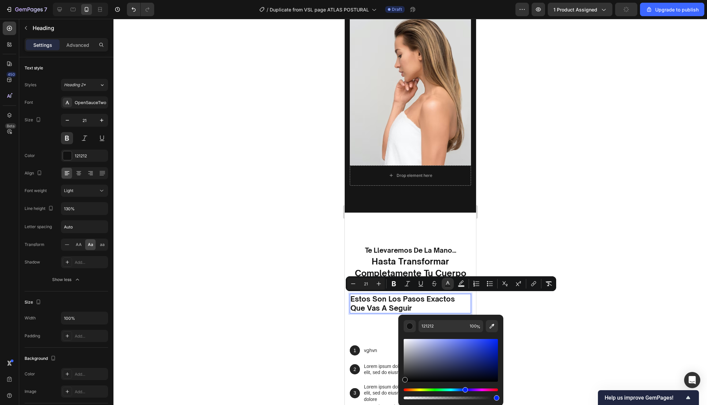
click at [465, 389] on div "Hue" at bounding box center [451, 389] width 94 height 3
click at [469, 349] on div "Editor contextual toolbar" at bounding box center [451, 360] width 94 height 43
click at [476, 354] on div "Editor contextual toolbar" at bounding box center [451, 360] width 94 height 43
type input "2739A3"
click at [589, 301] on div at bounding box center [410, 212] width 594 height 386
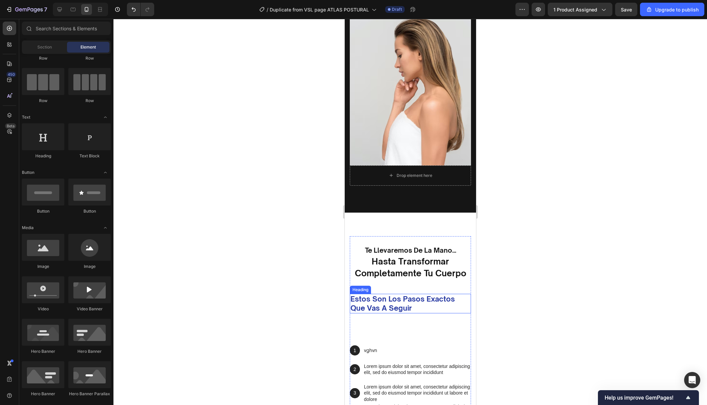
click at [436, 317] on div "te llevaremos de la mano... Heading hasta transformar completamente tu cuerpo H…" at bounding box center [409, 329] width 121 height 187
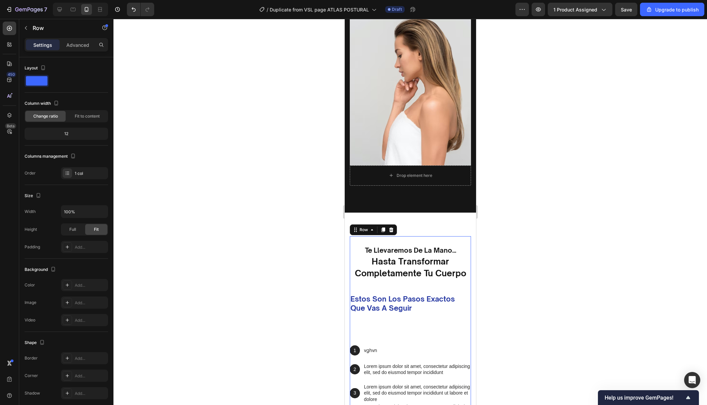
click at [422, 309] on p "⁠⁠⁠⁠⁠⁠⁠ estos son los pasos exactos que vas a seguir" at bounding box center [410, 303] width 120 height 19
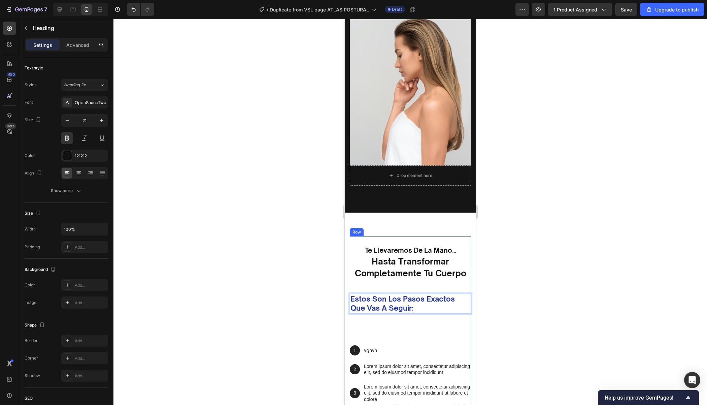
click at [526, 246] on div at bounding box center [410, 212] width 594 height 386
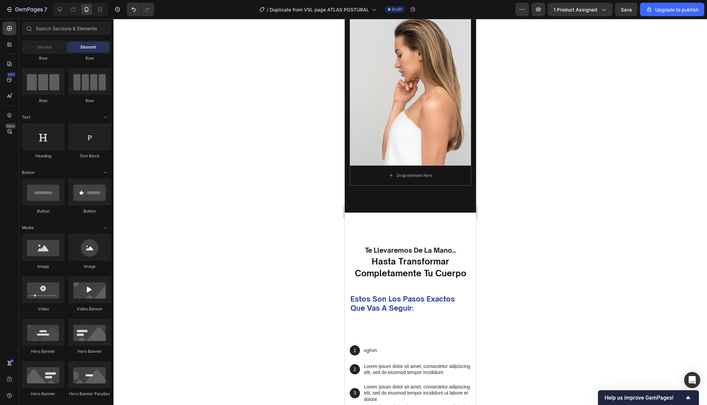
click at [526, 246] on div at bounding box center [410, 212] width 594 height 386
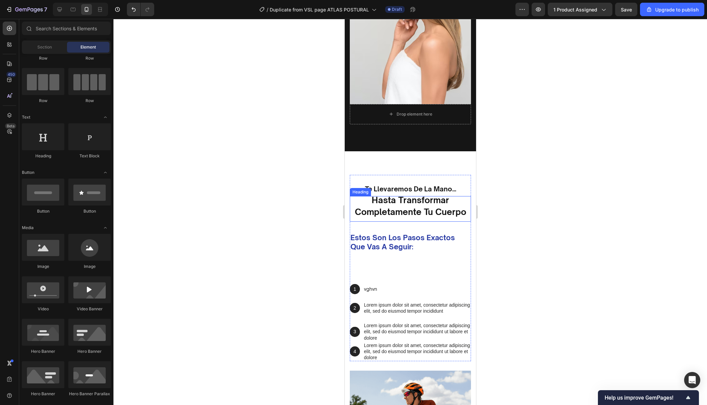
scroll to position [1301, 0]
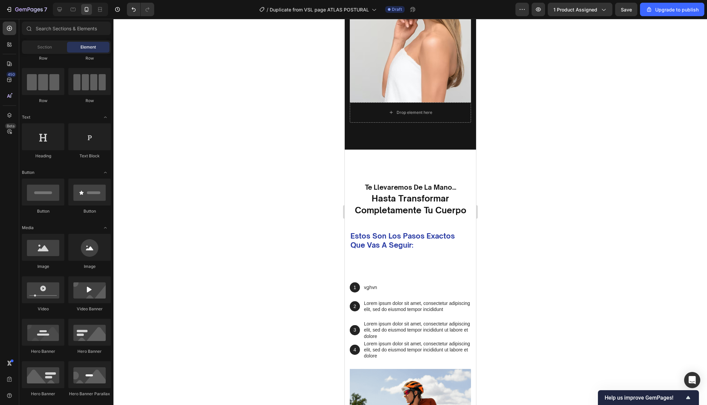
click at [529, 187] on div at bounding box center [410, 212] width 594 height 386
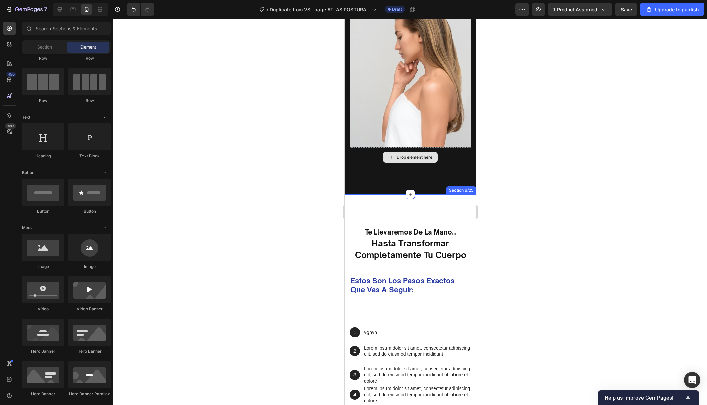
scroll to position [1256, 0]
click at [419, 293] on p "⁠⁠⁠⁠⁠⁠⁠ estos son los pasos exactos que vas a seguir:" at bounding box center [410, 285] width 120 height 19
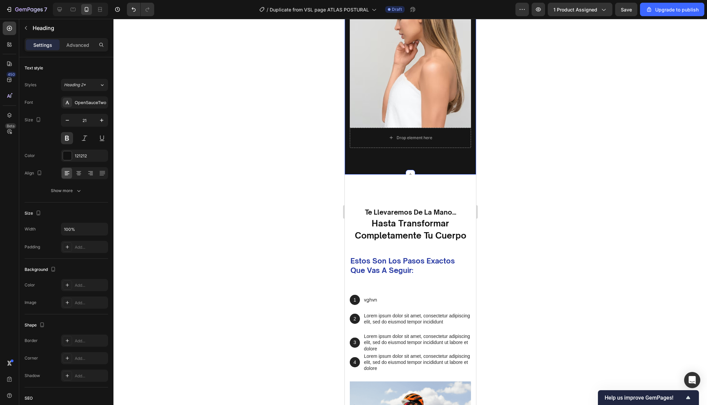
scroll to position [1276, 0]
click at [404, 270] on span "estos son los pasos exactos que vas a seguir:" at bounding box center [402, 265] width 104 height 18
click at [462, 258] on p "estos son los pasos exactos que vas a seguir:" at bounding box center [410, 265] width 120 height 19
click at [453, 263] on span "estos son los pasos exactos que vas a seguir:" at bounding box center [402, 265] width 104 height 18
click at [504, 263] on div at bounding box center [410, 212] width 594 height 386
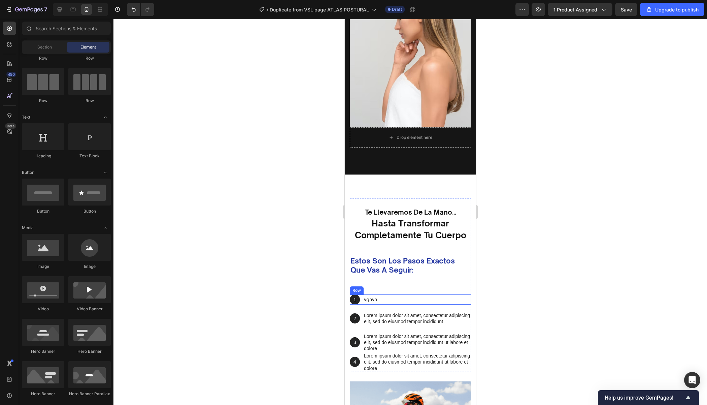
click at [384, 301] on div "1 Text Block Hero Banner vghvn Text Block Row" at bounding box center [409, 299] width 121 height 10
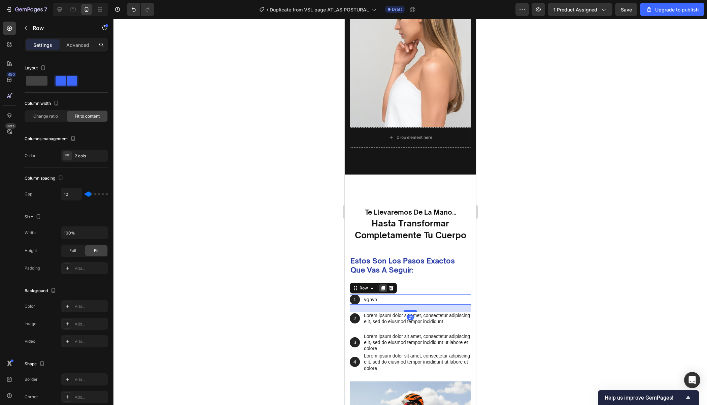
click at [382, 289] on icon at bounding box center [382, 287] width 5 height 5
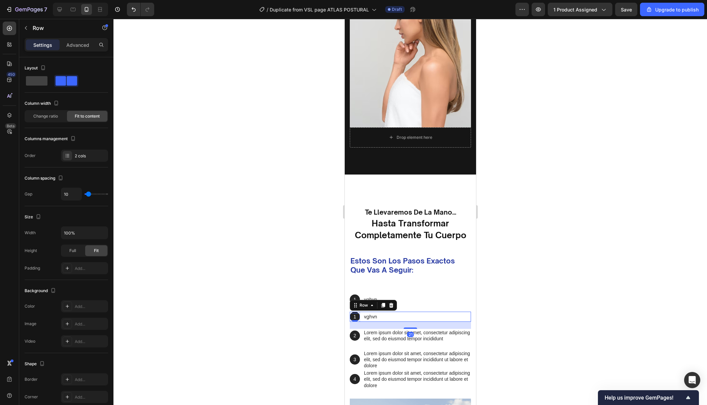
click at [358, 318] on p "1" at bounding box center [354, 316] width 9 height 6
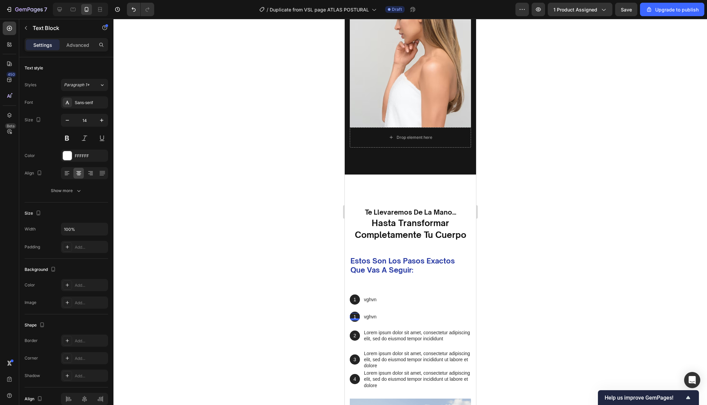
click at [356, 318] on div at bounding box center [354, 319] width 10 height 2
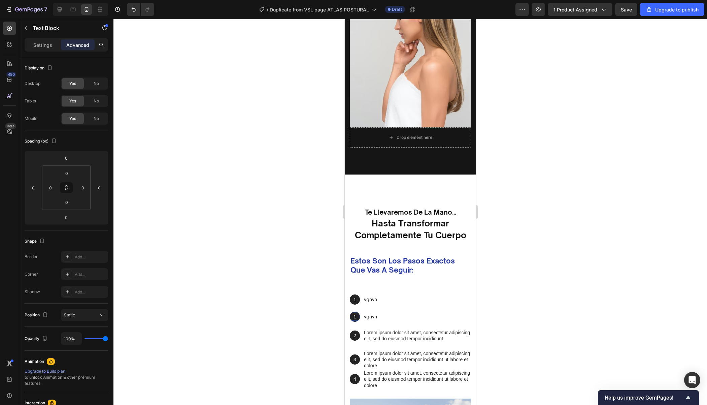
click at [356, 317] on p "1" at bounding box center [354, 316] width 9 height 6
click at [495, 274] on div at bounding box center [410, 212] width 594 height 386
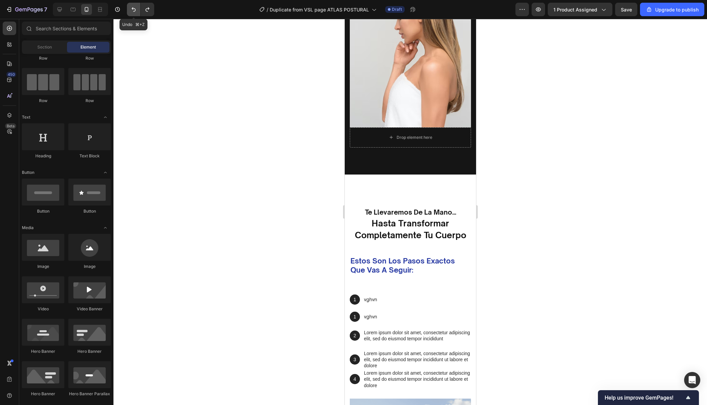
click at [133, 10] on icon "Undo/Redo" at bounding box center [133, 9] width 7 height 7
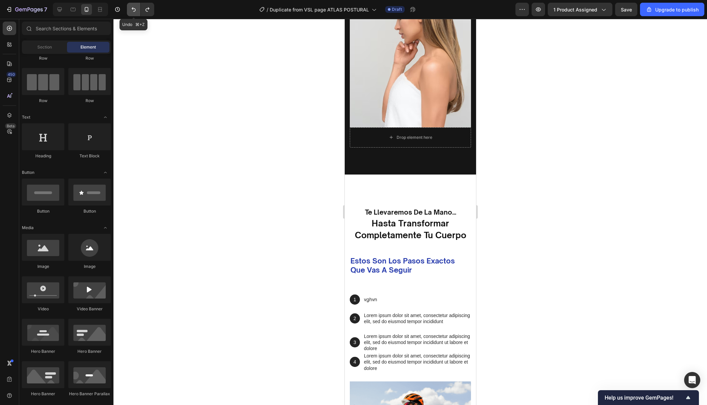
click at [133, 10] on icon "Undo/Redo" at bounding box center [133, 9] width 7 height 7
click at [149, 9] on icon "Undo/Redo" at bounding box center [147, 9] width 7 height 7
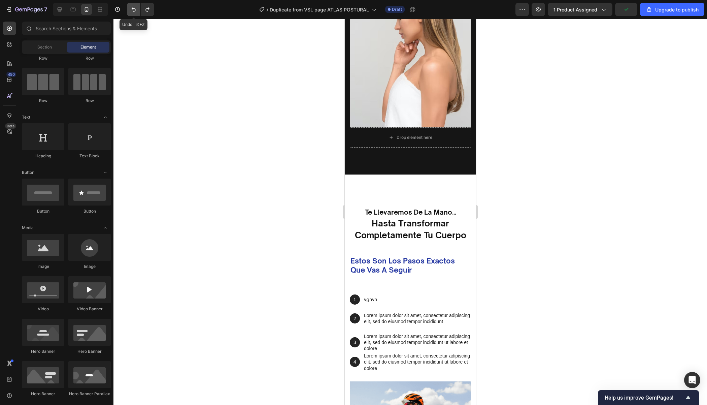
click at [134, 11] on icon "Undo/Redo" at bounding box center [134, 9] width 4 height 4
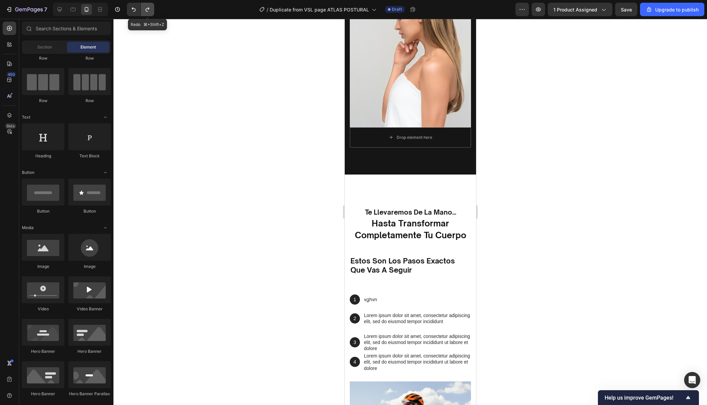
click at [151, 10] on button "Undo/Redo" at bounding box center [147, 9] width 13 height 13
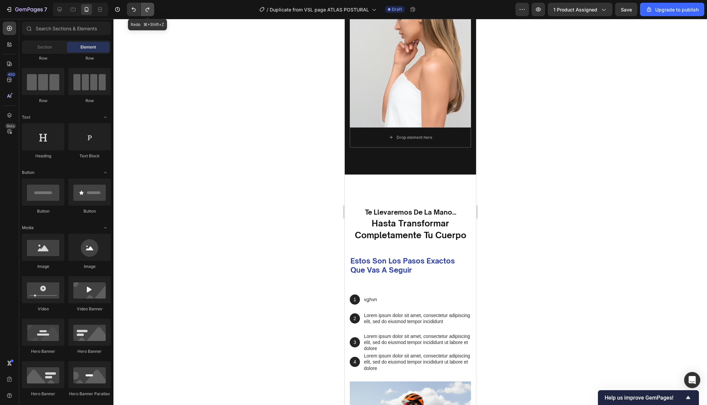
click at [151, 10] on button "Undo/Redo" at bounding box center [147, 9] width 13 height 13
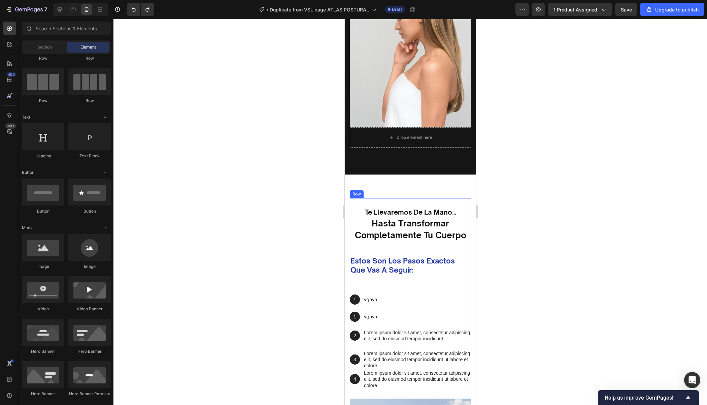
click at [405, 322] on div "te llevaremos de la mano... Heading hasta transformar completamente tu cuerpo H…" at bounding box center [409, 293] width 121 height 191
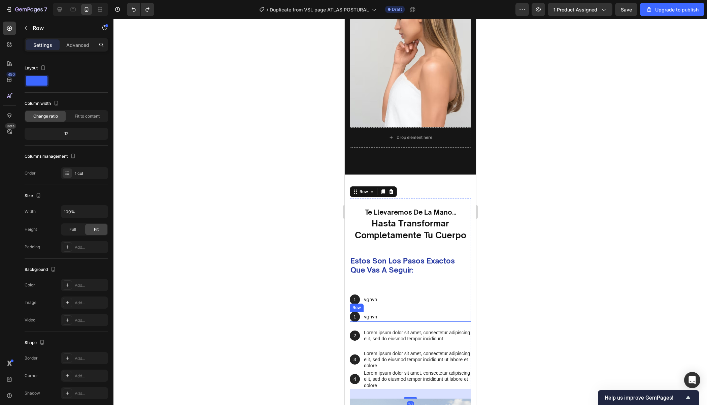
click at [422, 314] on div "1 Text Block Hero Banner vghvn Text Block Row" at bounding box center [409, 316] width 121 height 10
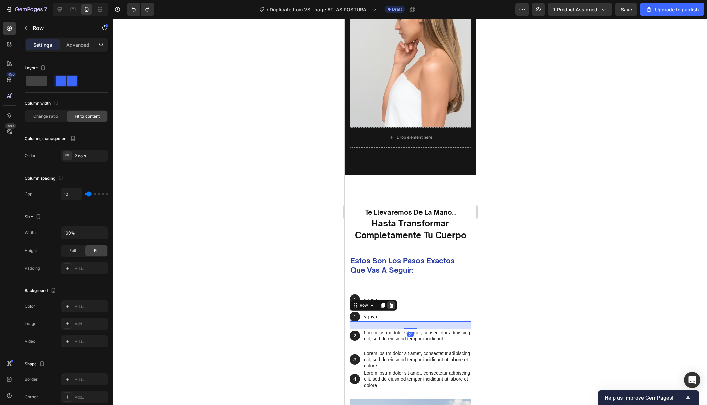
click at [392, 306] on icon at bounding box center [391, 305] width 4 height 5
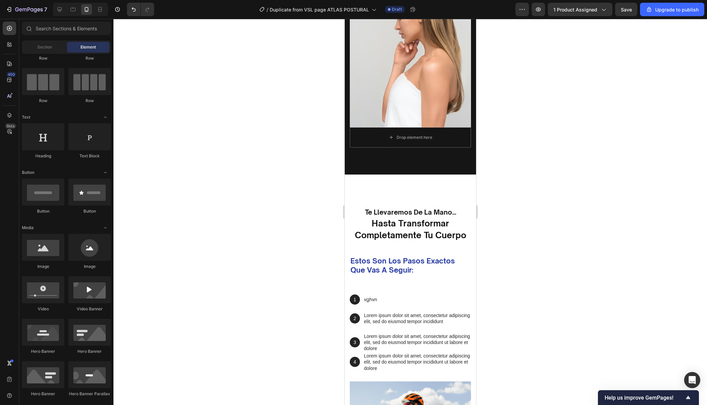
click at [514, 300] on div at bounding box center [410, 212] width 594 height 386
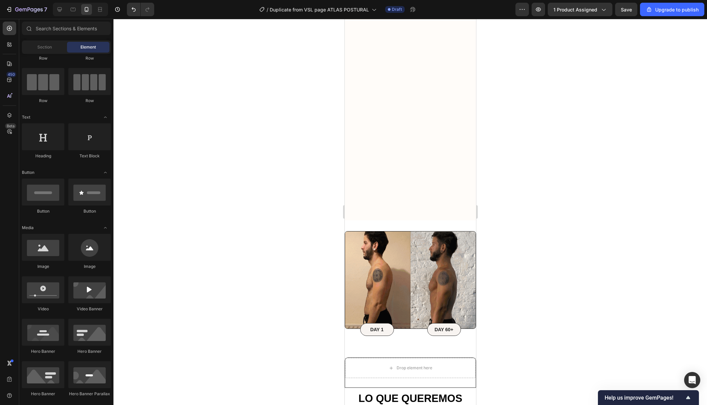
scroll to position [2195, 0]
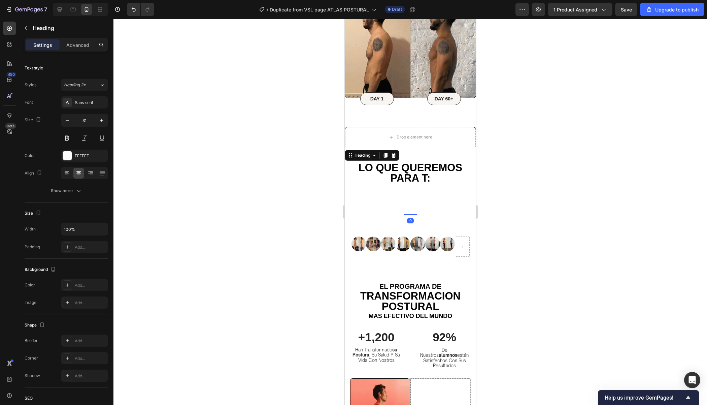
click at [408, 181] on span "Lo que queremos para t:" at bounding box center [410, 173] width 104 height 22
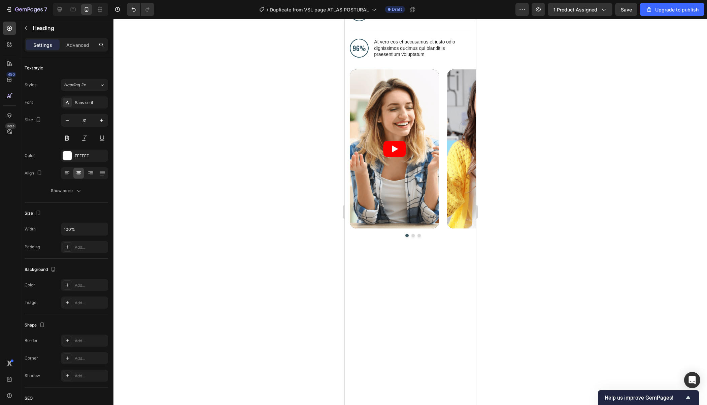
scroll to position [3000, 0]
